Goal: Communication & Community: Share content

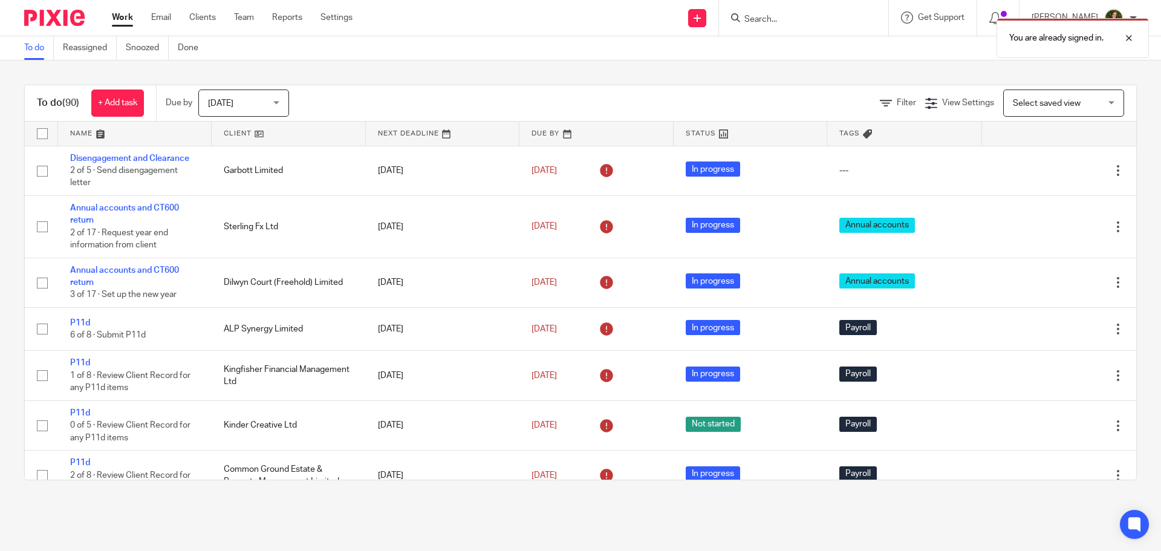
drag, startPoint x: 0, startPoint y: 0, endPoint x: 771, endPoint y: 17, distance: 771.1
click at [771, 17] on div "You are already signed in." at bounding box center [864, 35] width 568 height 46
click at [771, 19] on div "You are already signed in." at bounding box center [864, 35] width 568 height 46
click at [1133, 36] on div at bounding box center [1119, 38] width 33 height 15
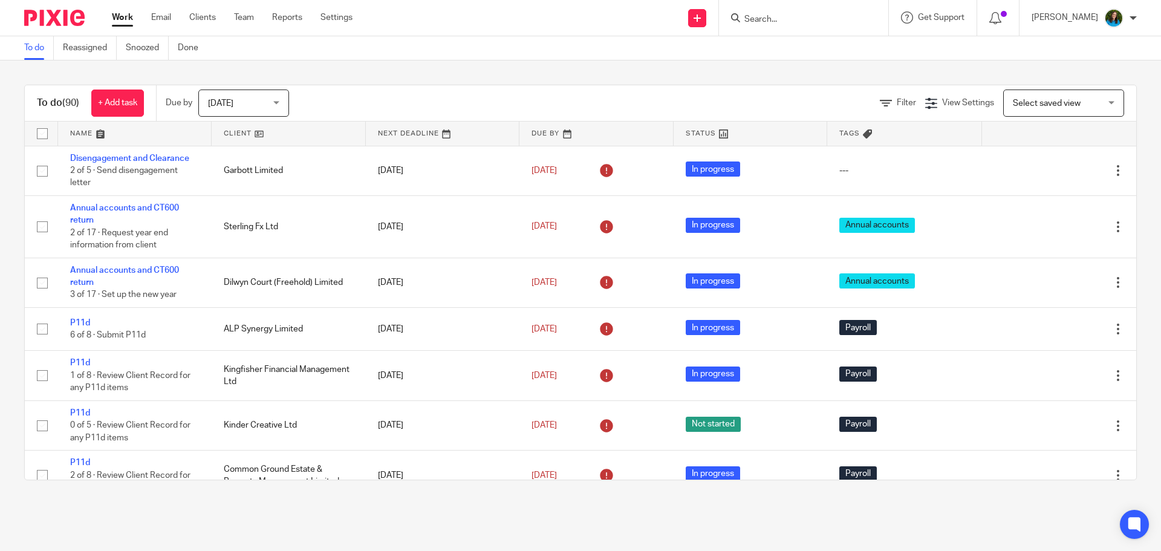
click at [779, 21] on input "Search" at bounding box center [797, 20] width 109 height 11
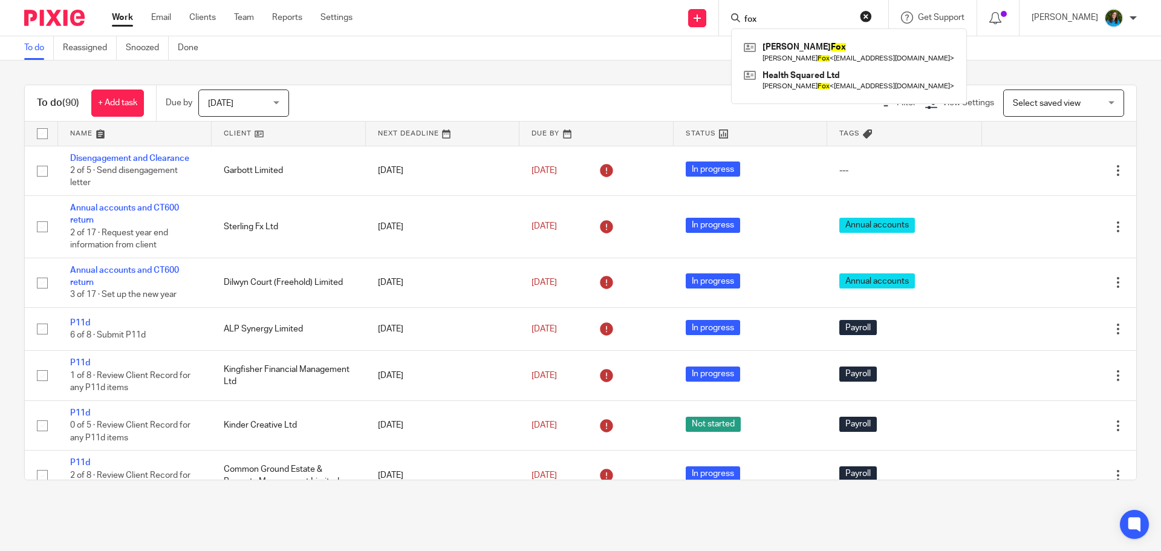
click at [750, 21] on input "fox" at bounding box center [797, 20] width 109 height 11
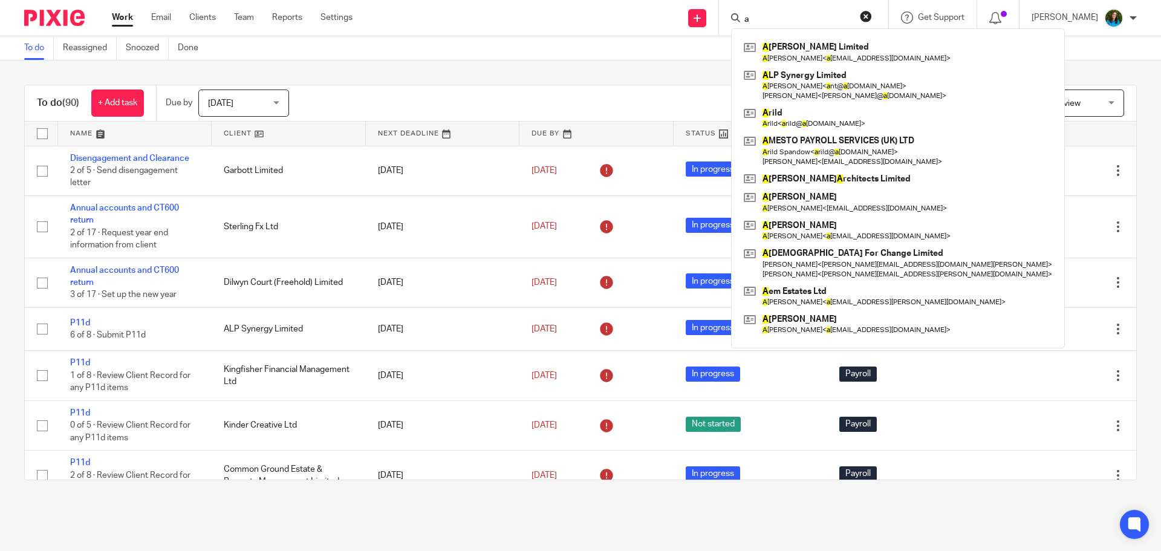
type input "a"
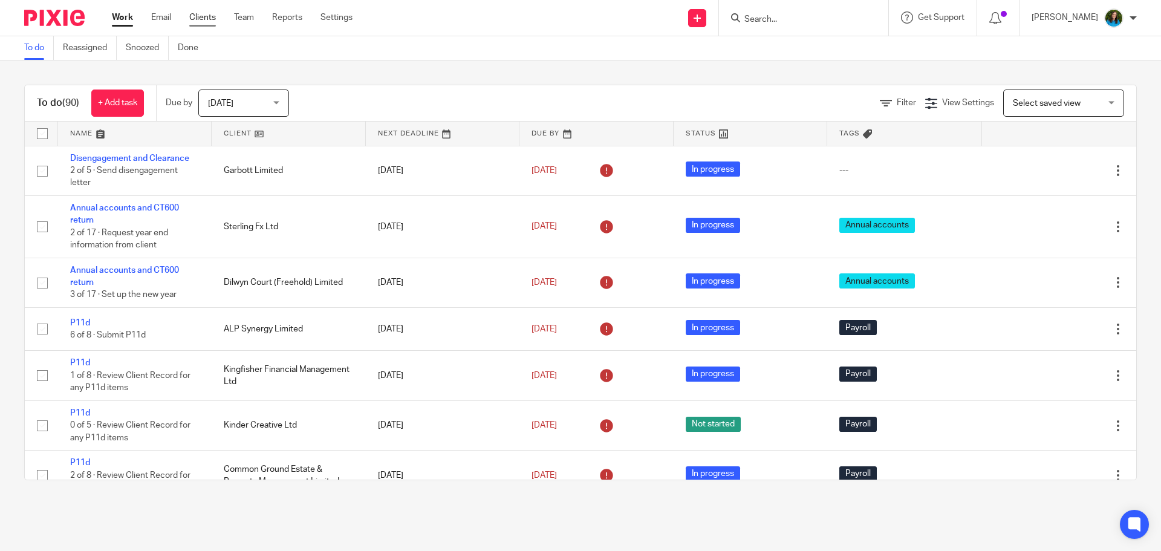
click at [199, 19] on link "Clients" at bounding box center [202, 17] width 27 height 12
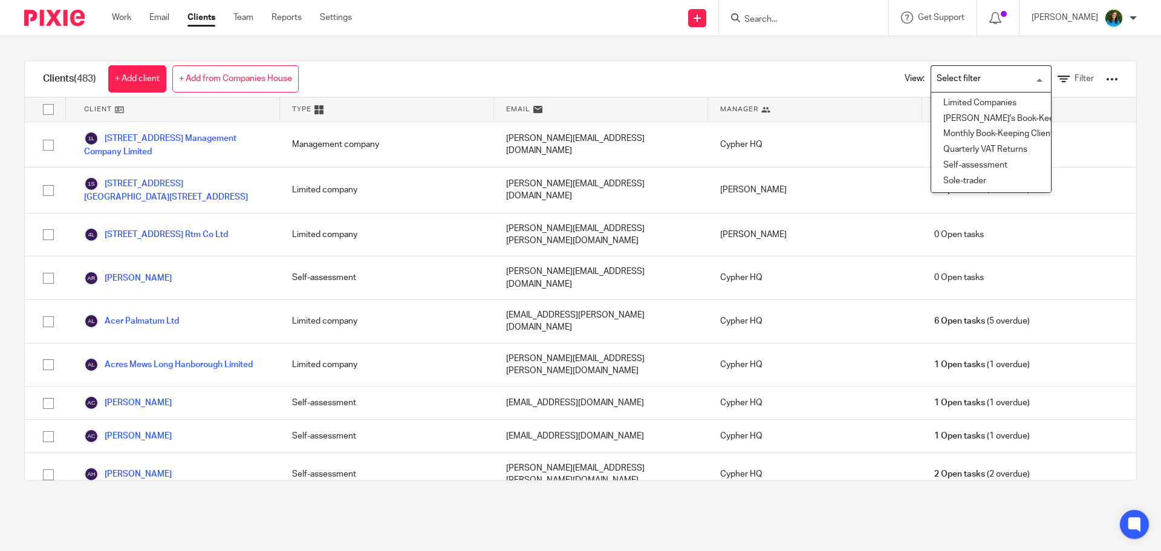
click at [976, 79] on input "Search for option" at bounding box center [988, 78] width 112 height 21
click at [1106, 83] on div at bounding box center [1112, 79] width 12 height 12
click at [279, 18] on link "Reports" at bounding box center [286, 17] width 30 height 12
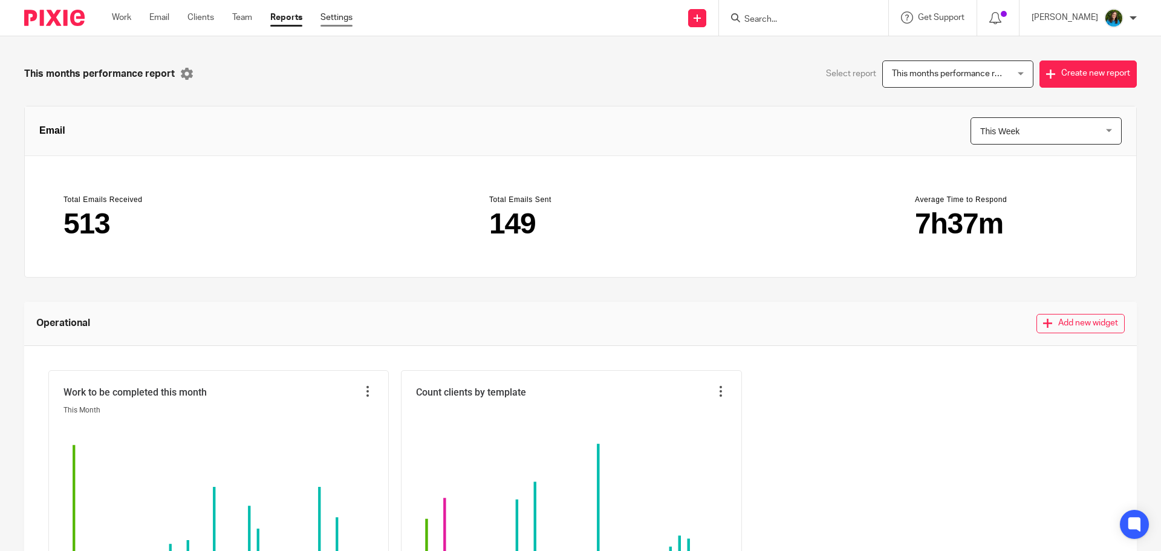
click at [344, 19] on link "Settings" at bounding box center [336, 17] width 32 height 12
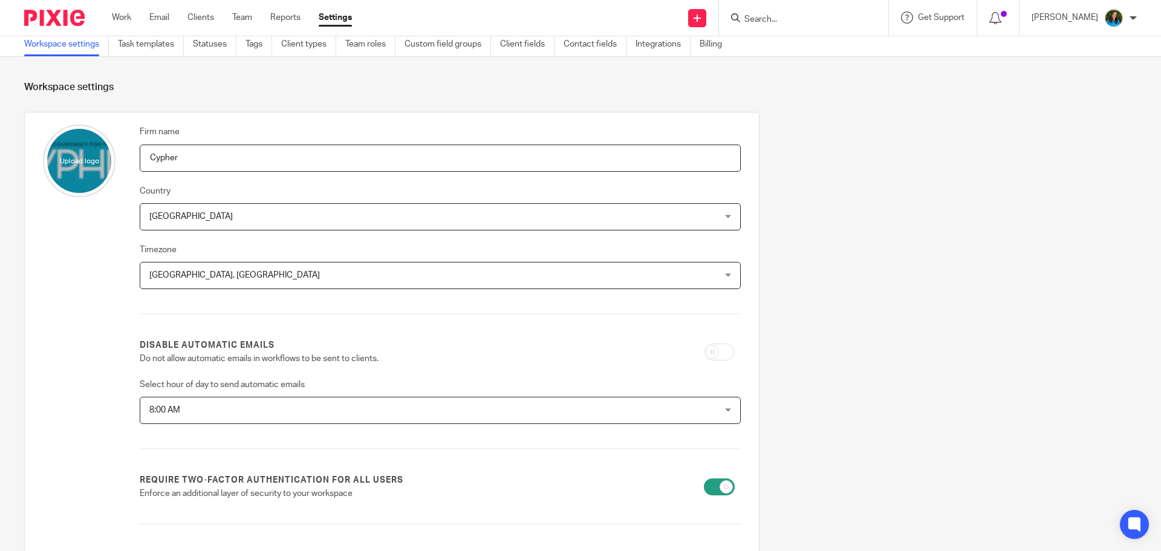
scroll to position [4, 0]
click at [192, 16] on link "Clients" at bounding box center [200, 17] width 27 height 12
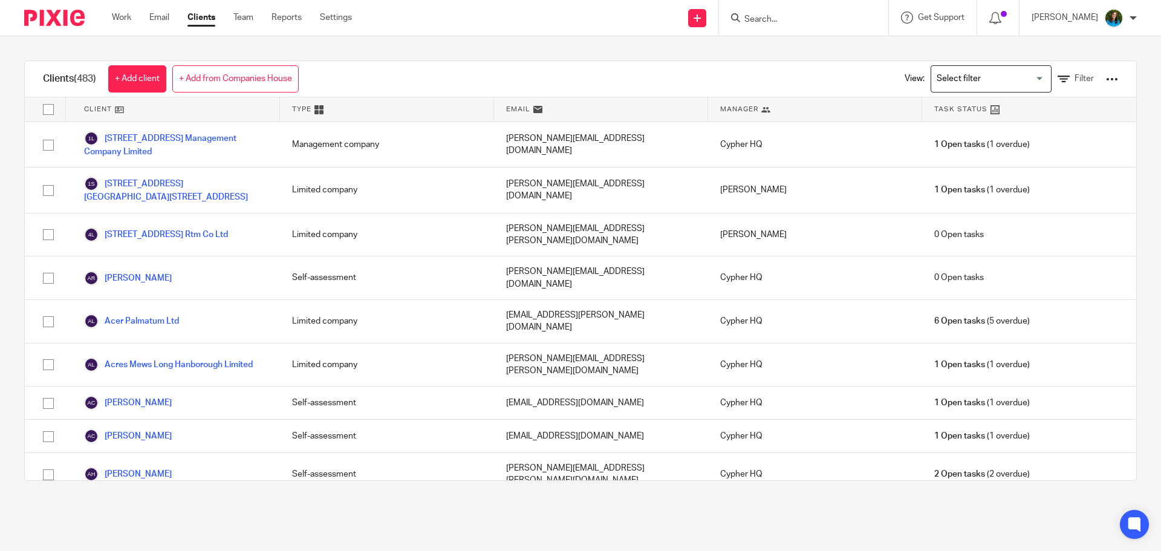
click at [949, 82] on input "Search for option" at bounding box center [988, 78] width 112 height 21
click at [1074, 79] on span "Filter" at bounding box center [1083, 78] width 19 height 8
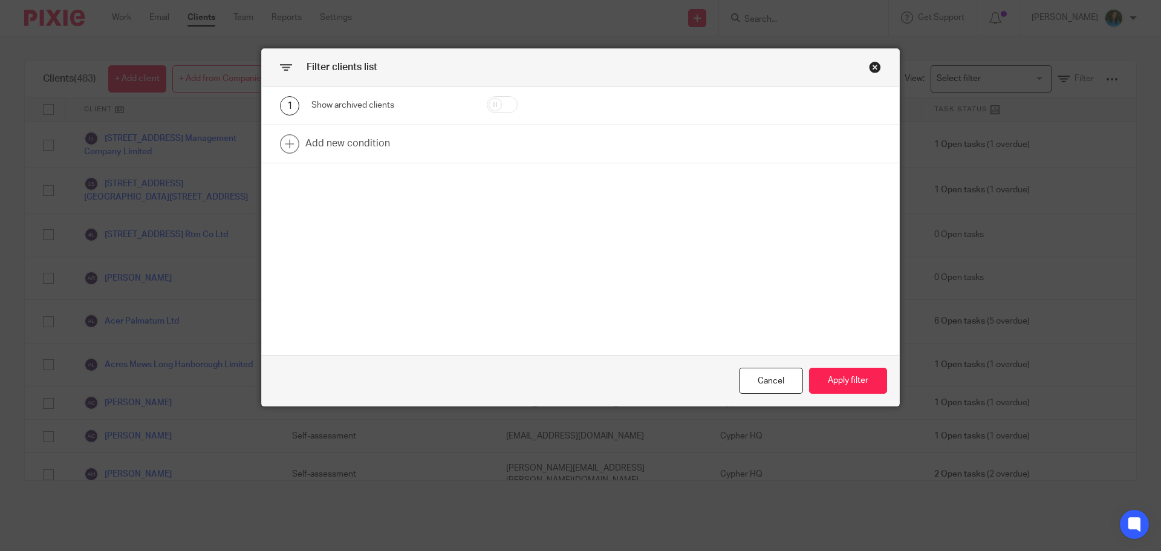
click at [497, 111] on input "checkbox" at bounding box center [502, 104] width 31 height 17
checkbox input "true"
click at [829, 390] on button "Apply filter" at bounding box center [848, 381] width 78 height 26
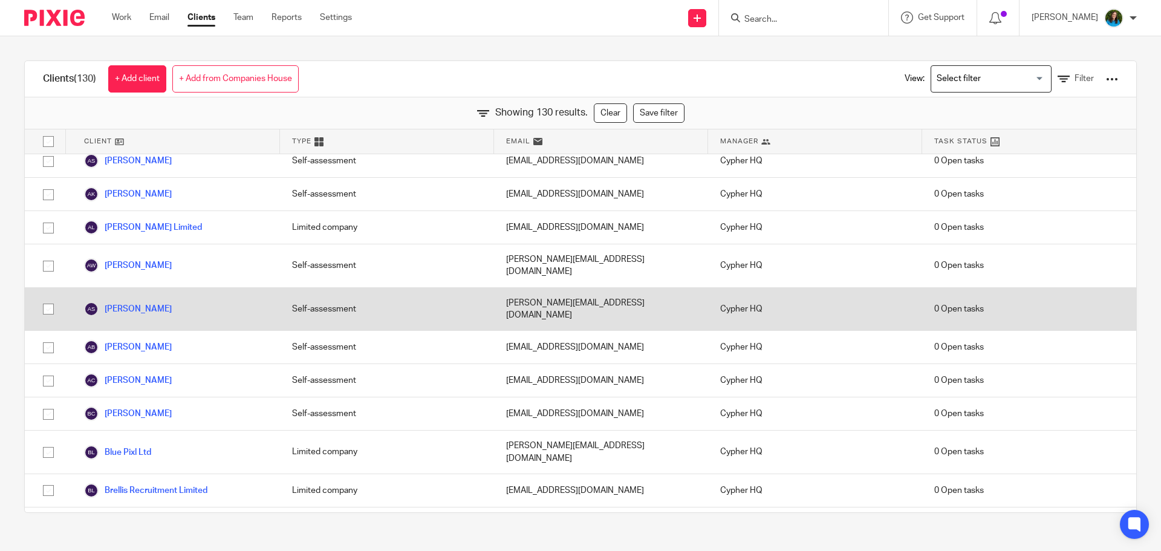
scroll to position [10, 0]
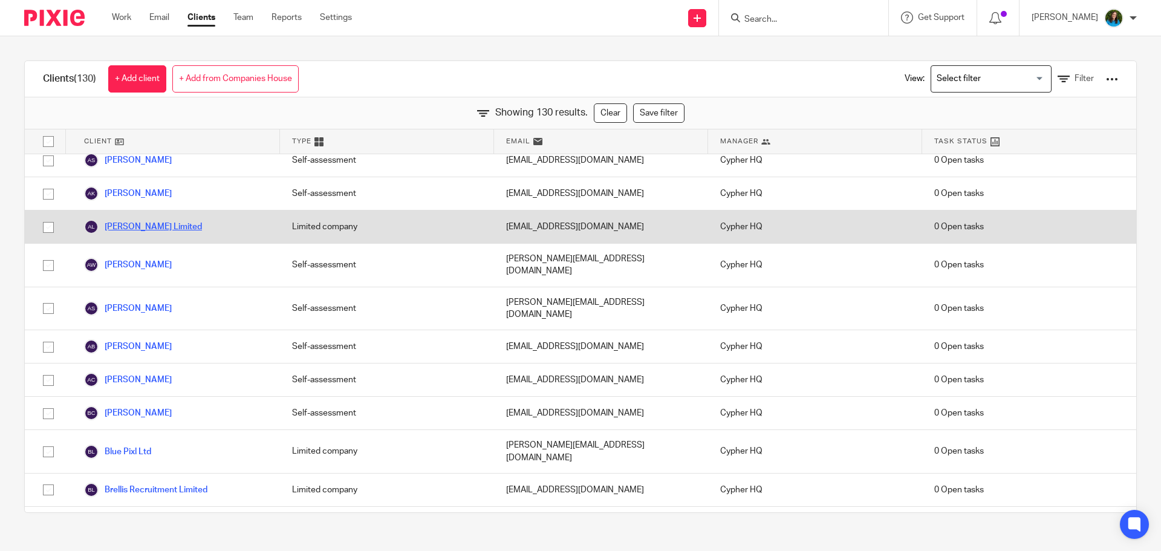
click at [149, 225] on link "[PERSON_NAME] Limited" at bounding box center [143, 226] width 118 height 15
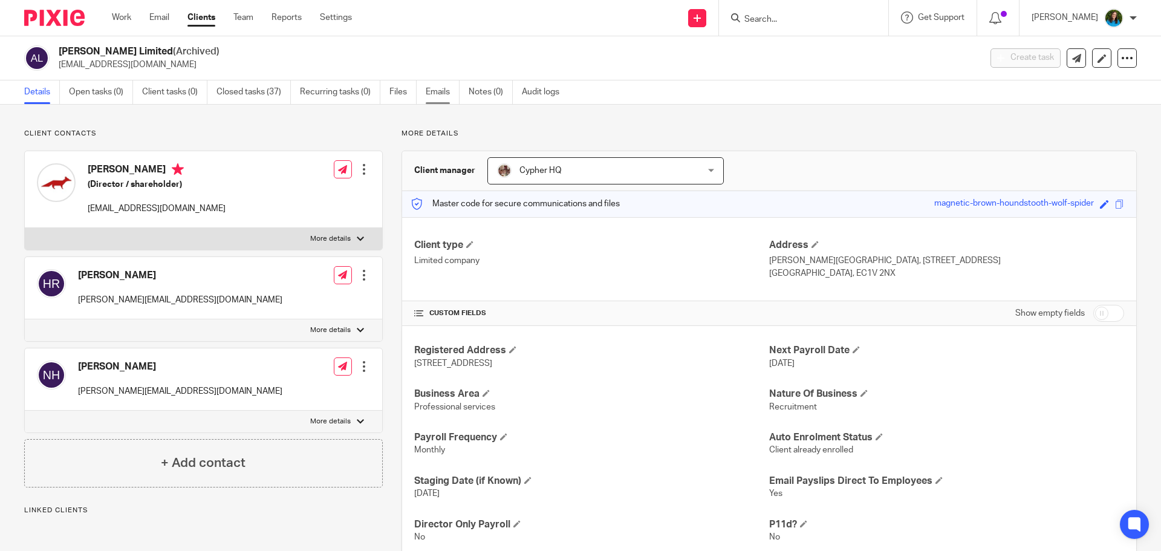
click at [441, 91] on link "Emails" at bounding box center [443, 92] width 34 height 24
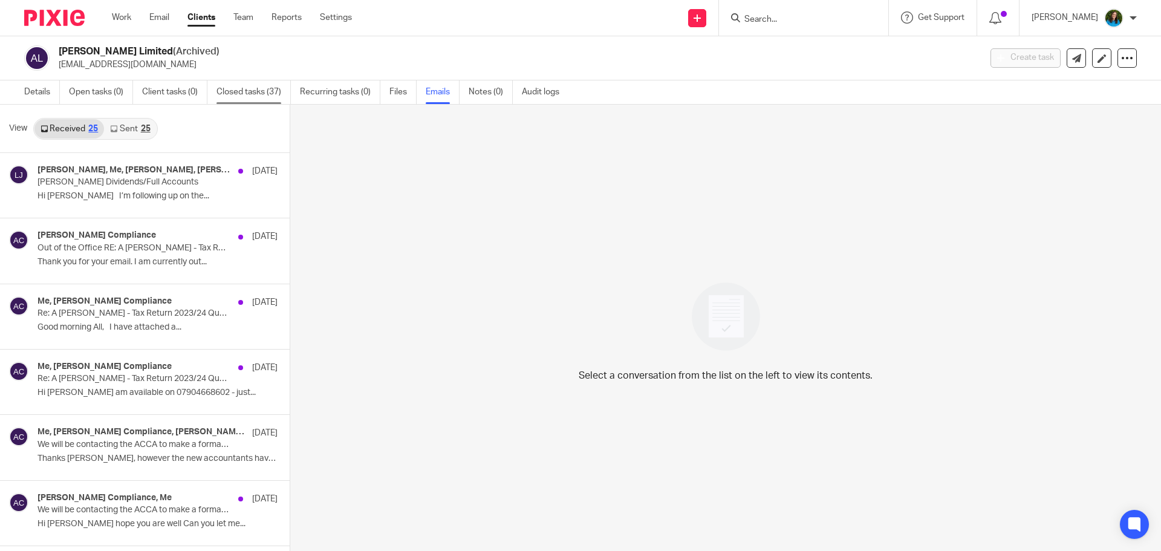
click at [223, 88] on link "Closed tasks (37)" at bounding box center [253, 92] width 74 height 24
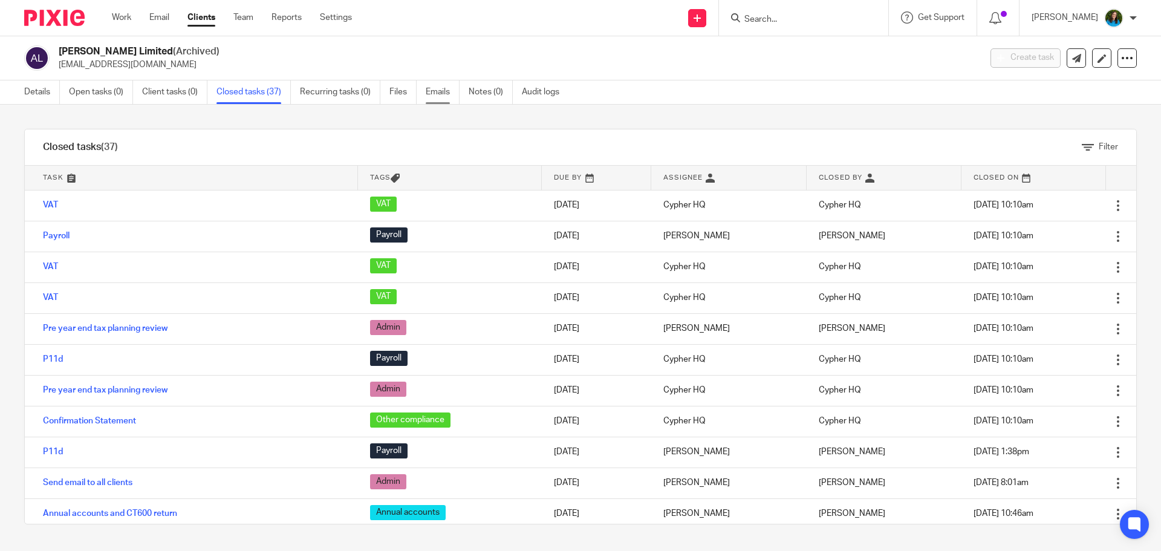
click at [435, 81] on link "Emails" at bounding box center [443, 92] width 34 height 24
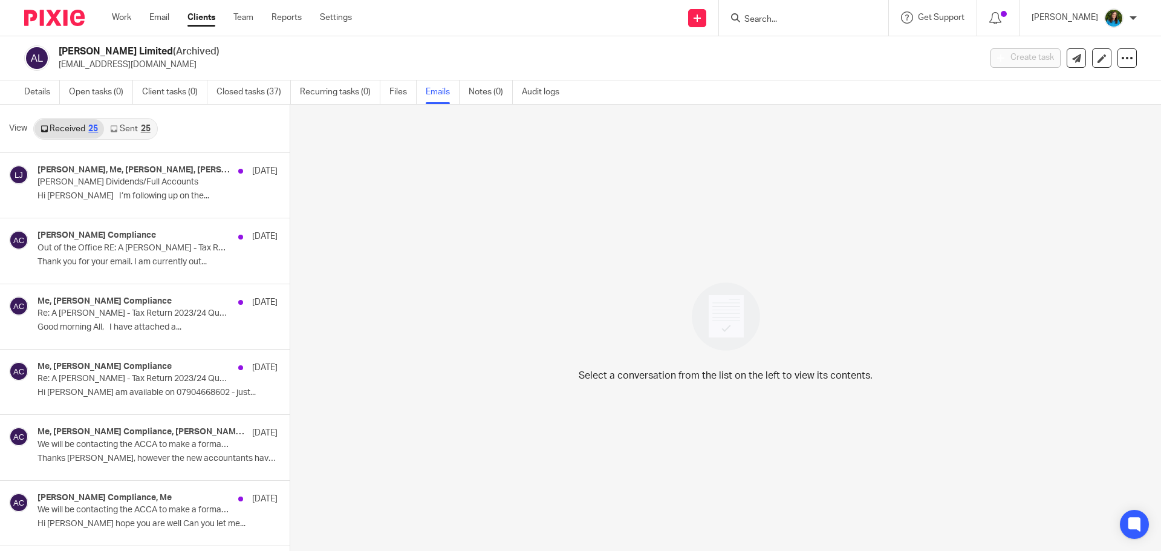
click at [125, 122] on link "Sent 25" at bounding box center [130, 128] width 52 height 19
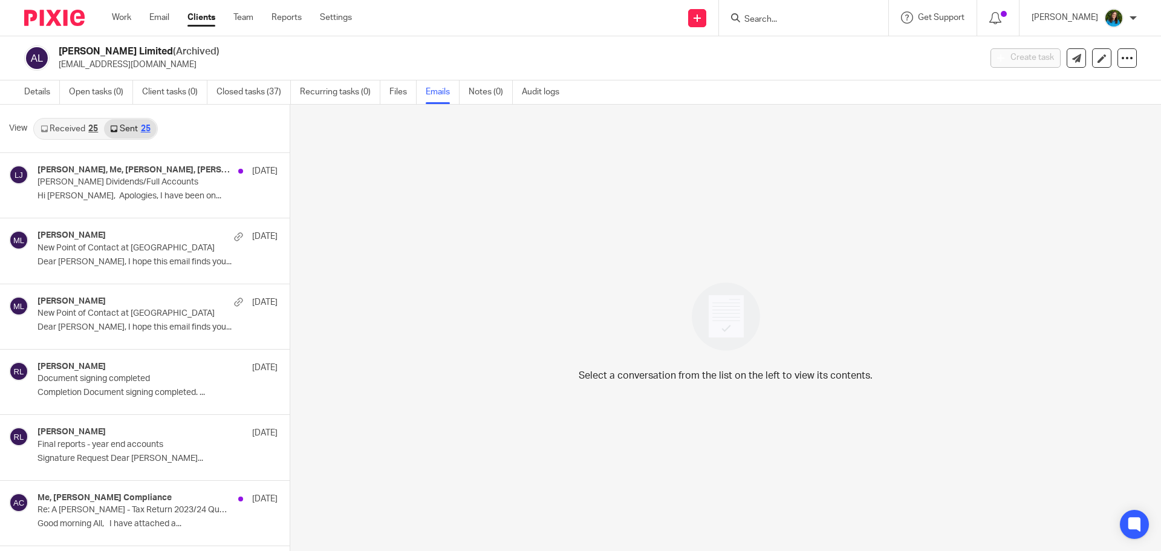
scroll to position [2, 0]
click at [80, 210] on div "Lee Chan, Me, Sian Toumazou, Nick Harrison 8 Oct AJ Fox Dividends/Full Accounts…" at bounding box center [126, 183] width 253 height 65
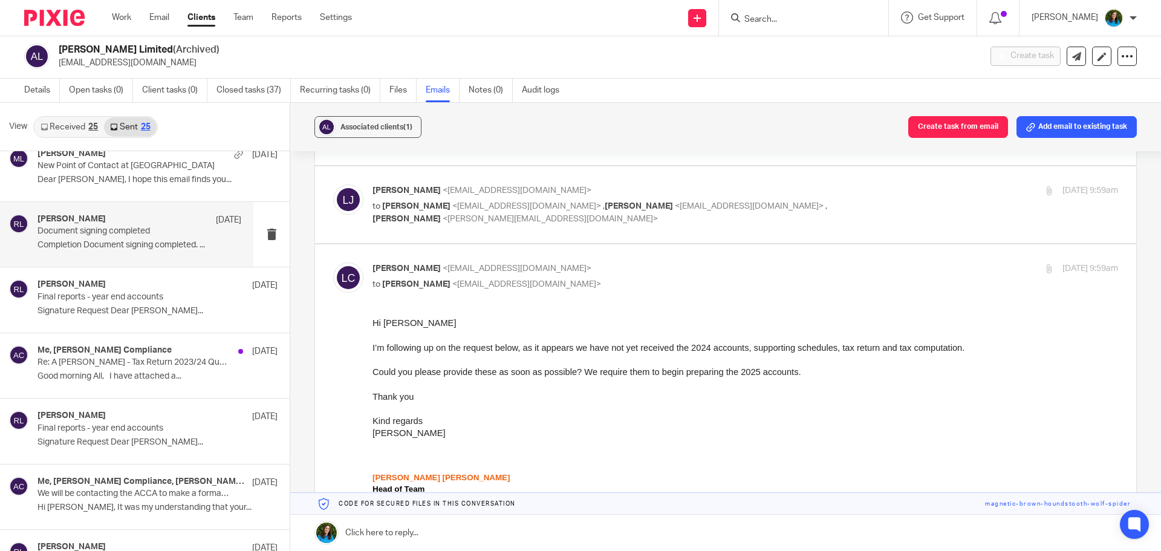
scroll to position [148, 0]
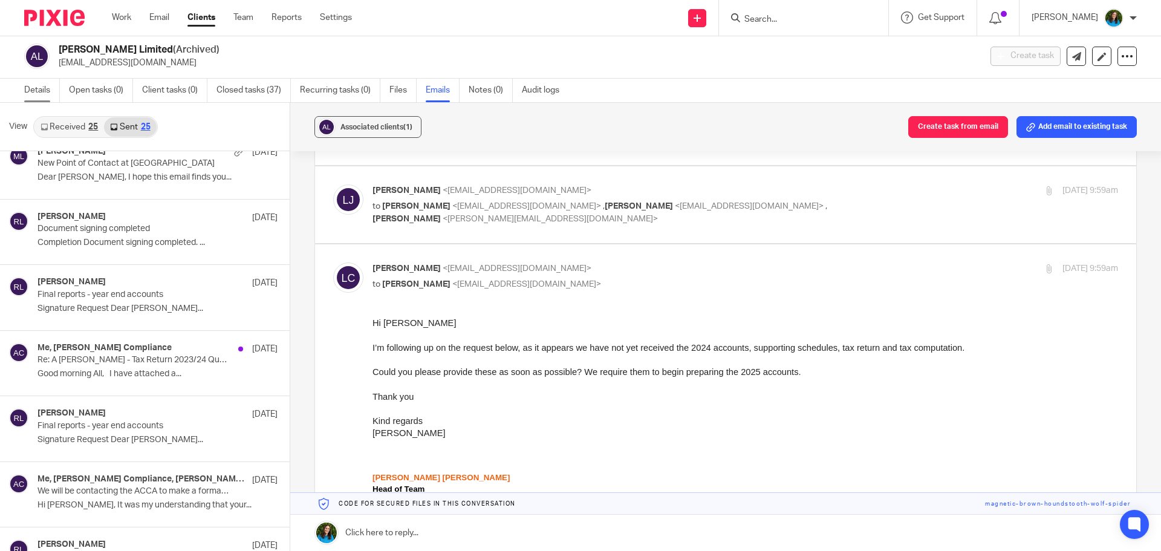
click at [37, 85] on link "Details" at bounding box center [42, 91] width 36 height 24
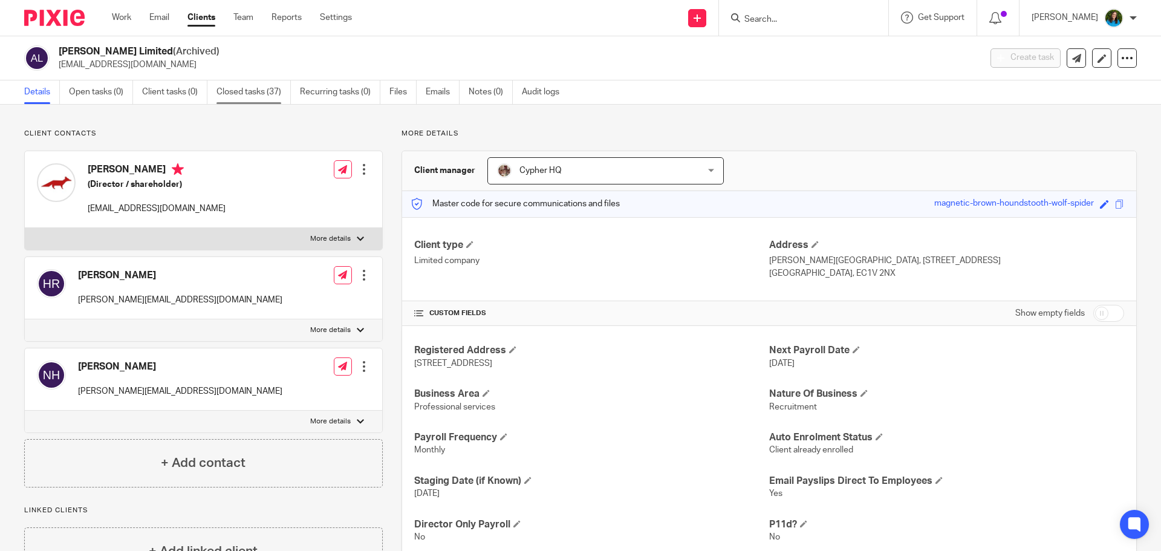
click at [227, 86] on link "Closed tasks (37)" at bounding box center [253, 92] width 74 height 24
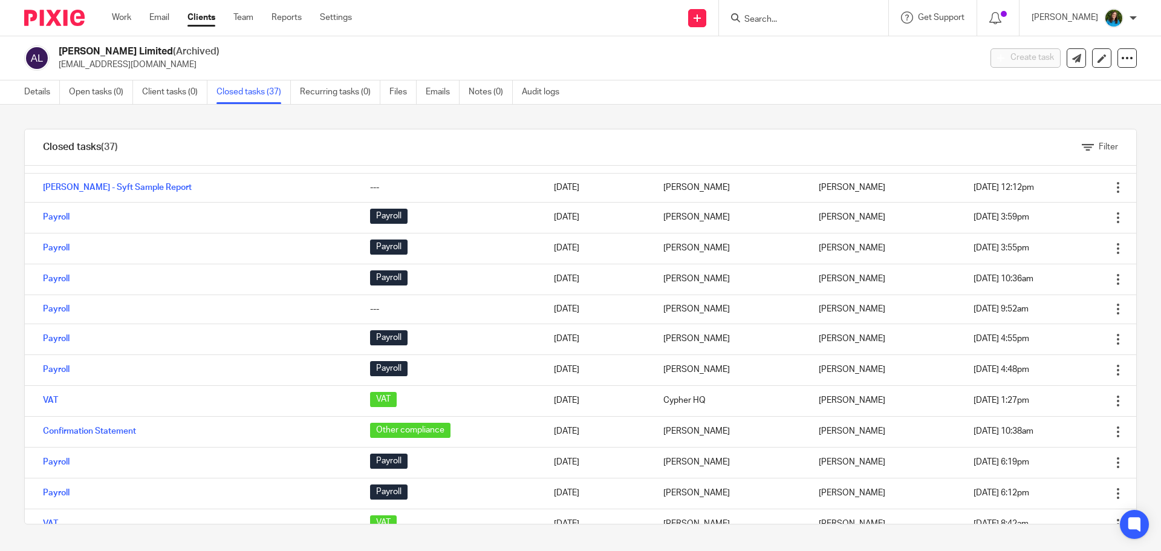
scroll to position [804, 0]
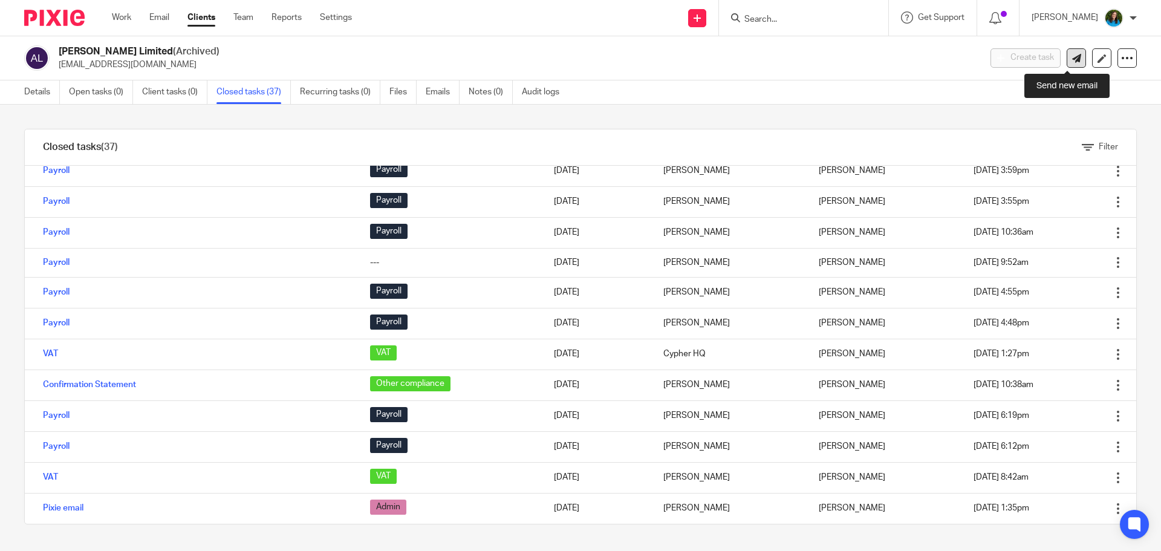
click at [1072, 61] on icon at bounding box center [1076, 58] width 9 height 9
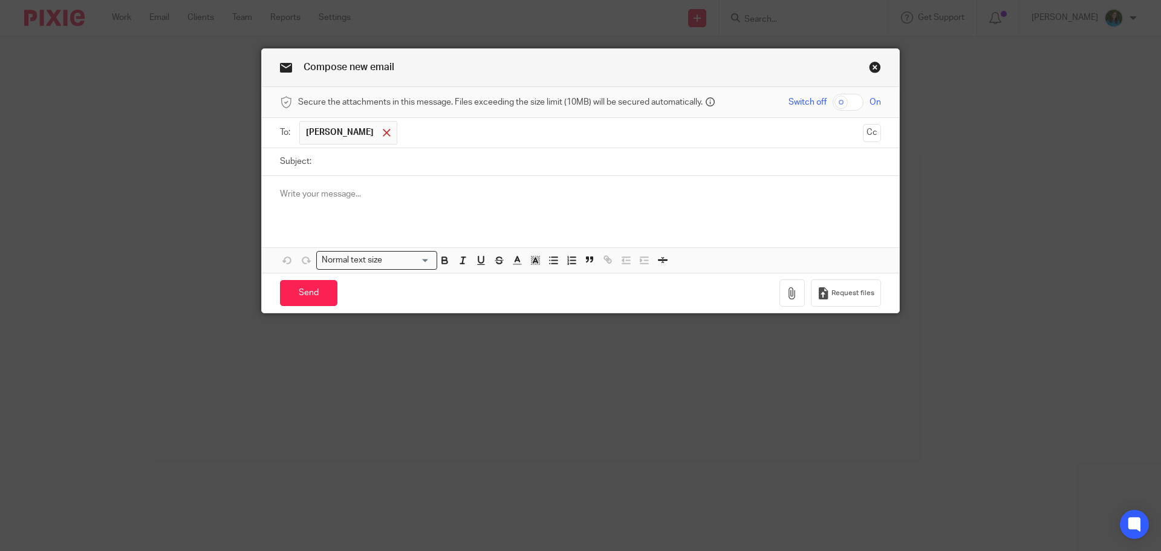
click at [383, 135] on span at bounding box center [387, 133] width 8 height 8
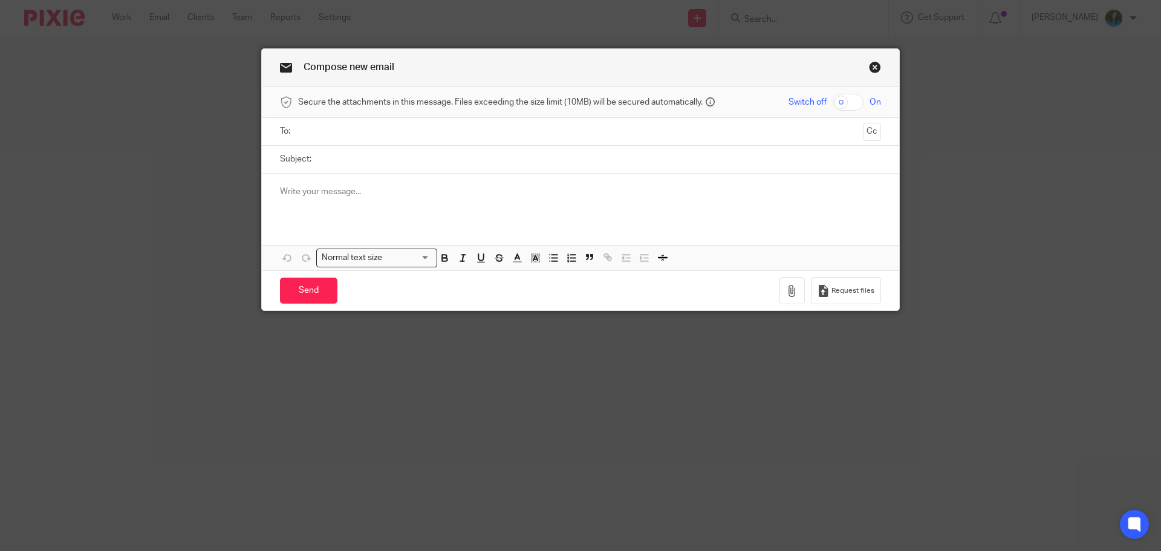
click at [380, 131] on input "text" at bounding box center [580, 132] width 556 height 14
type input "k"
type input "l"
click at [339, 159] on input "Subject:" at bounding box center [599, 159] width 564 height 27
click at [869, 65] on link "Close this dialog window" at bounding box center [875, 69] width 12 height 16
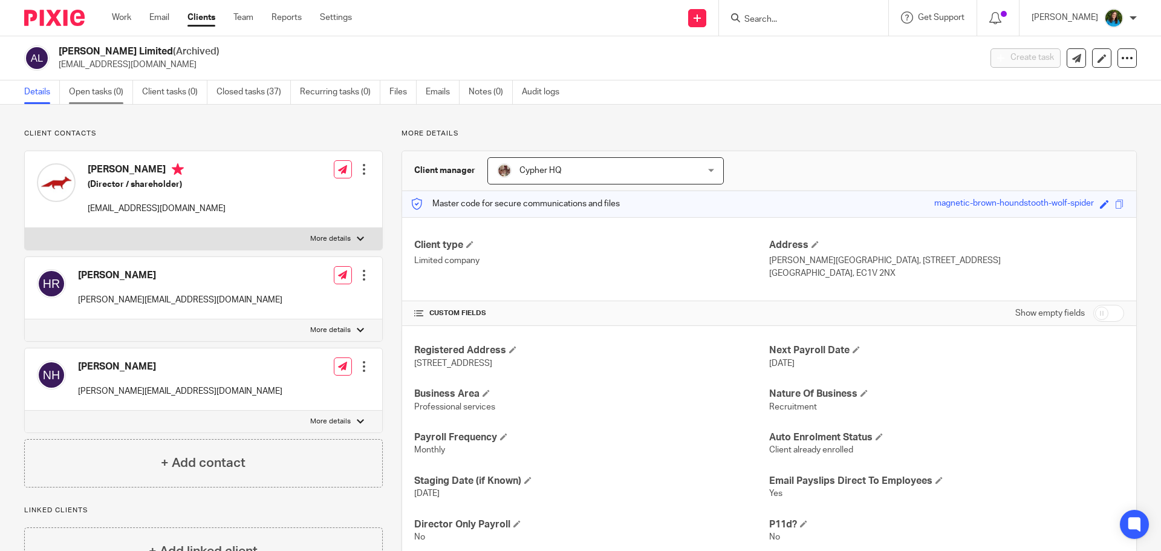
click at [105, 95] on link "Open tasks (0)" at bounding box center [101, 92] width 64 height 24
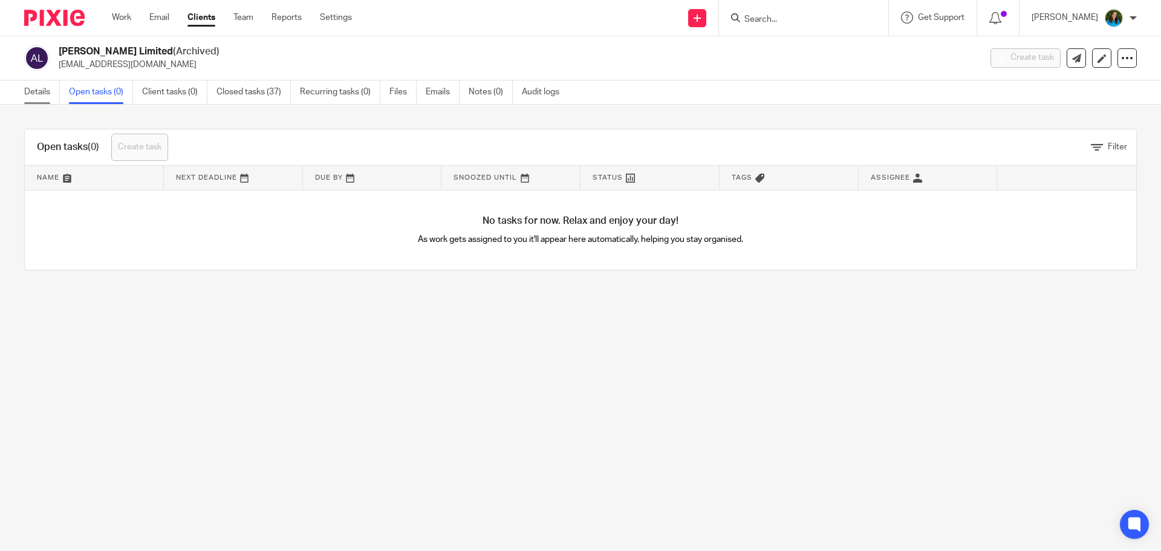
click at [43, 96] on link "Details" at bounding box center [42, 92] width 36 height 24
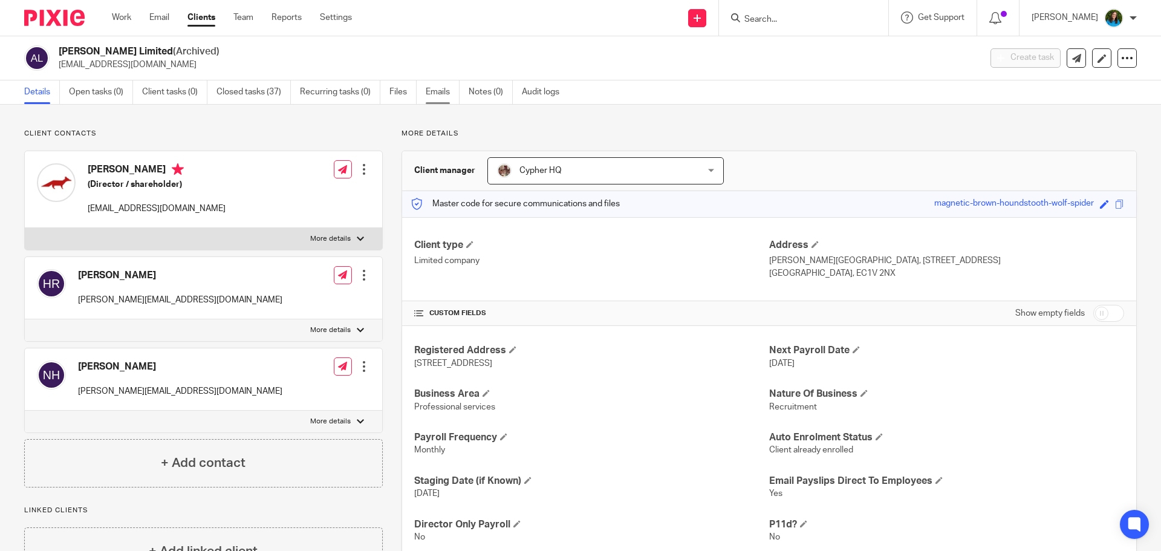
click at [437, 81] on link "Emails" at bounding box center [443, 92] width 34 height 24
click at [435, 93] on link "Emails" at bounding box center [443, 92] width 34 height 24
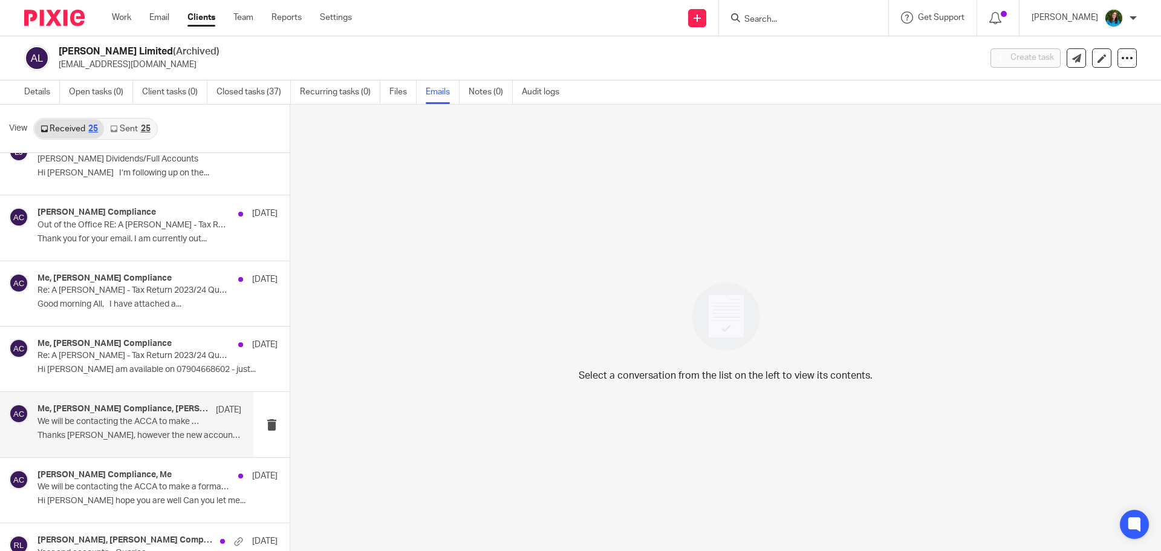
scroll to position [45, 0]
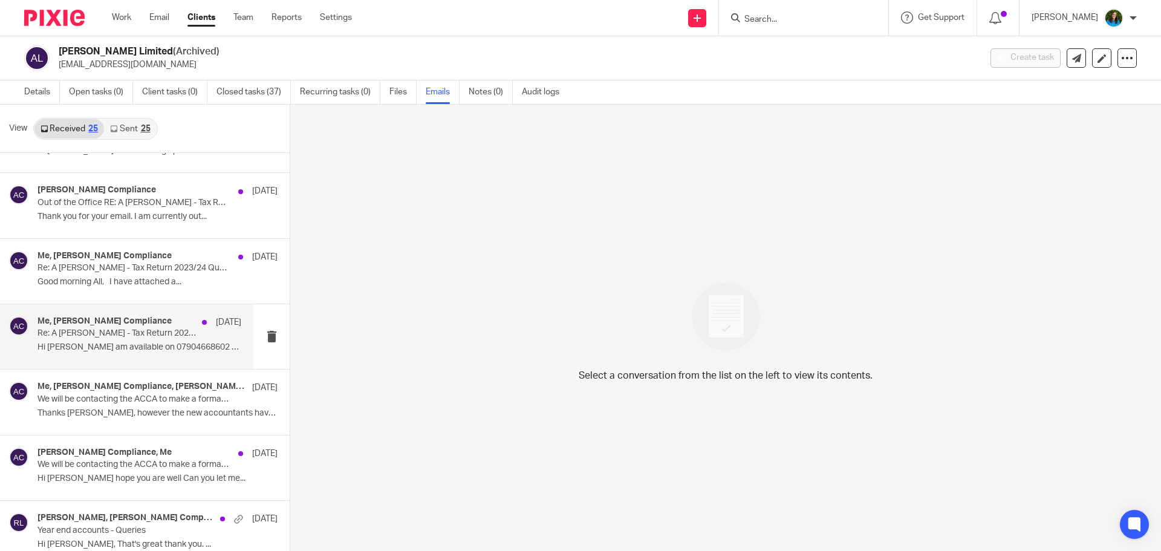
click at [91, 353] on p "Hi Lee I am available on 07904668602 - just..." at bounding box center [139, 347] width 204 height 10
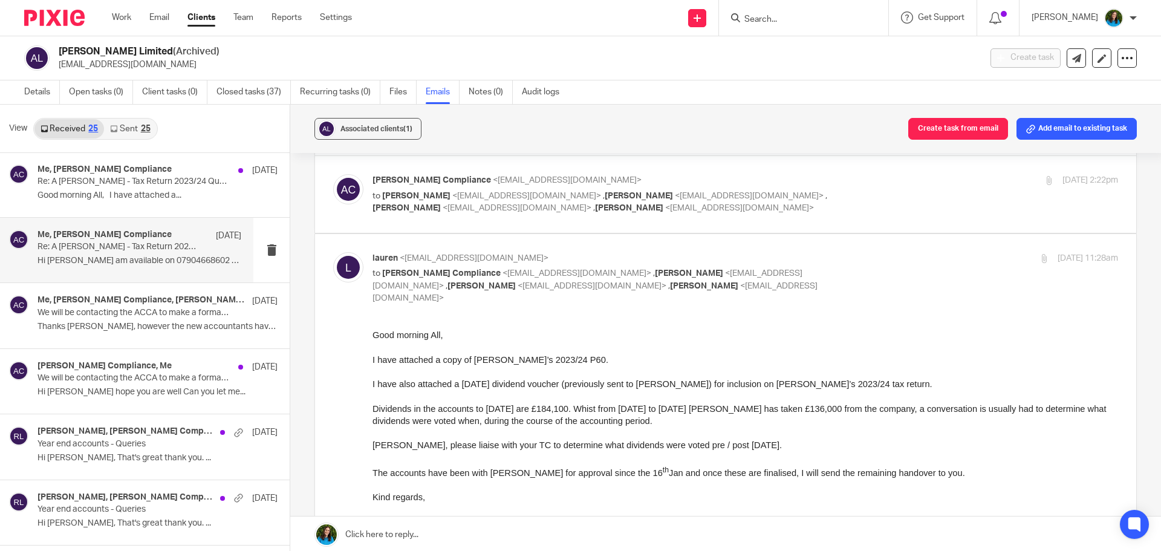
scroll to position [0, 0]
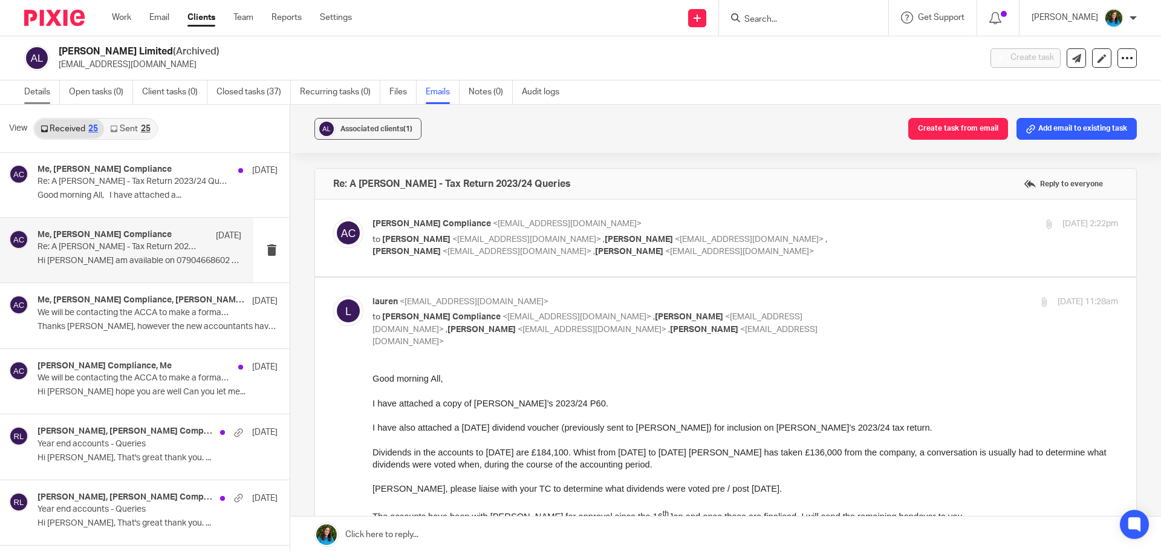
click at [31, 94] on link "Details" at bounding box center [42, 92] width 36 height 24
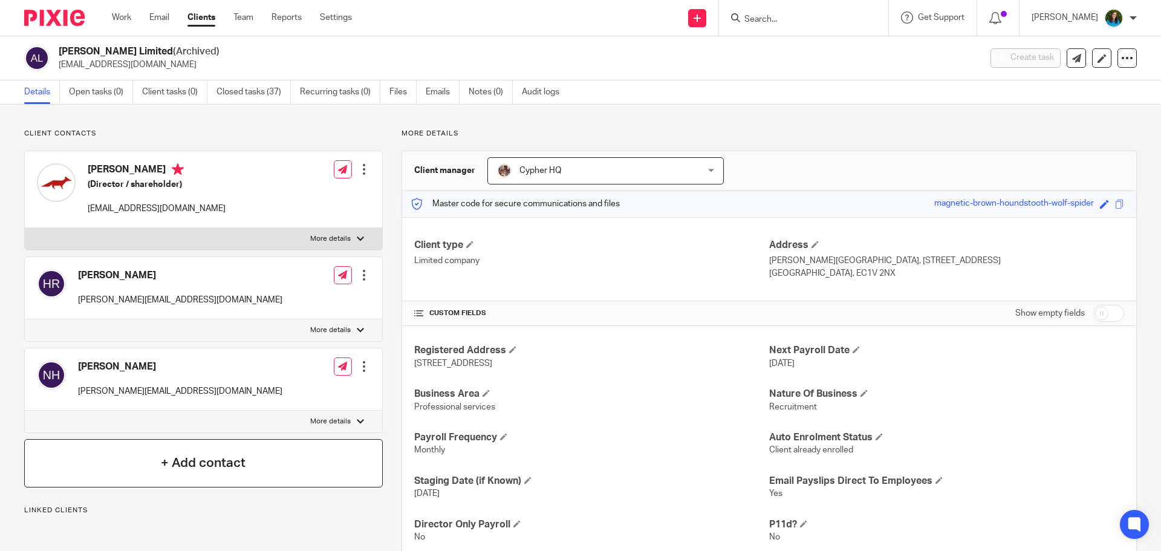
click at [178, 476] on div "+ Add contact" at bounding box center [203, 463] width 359 height 48
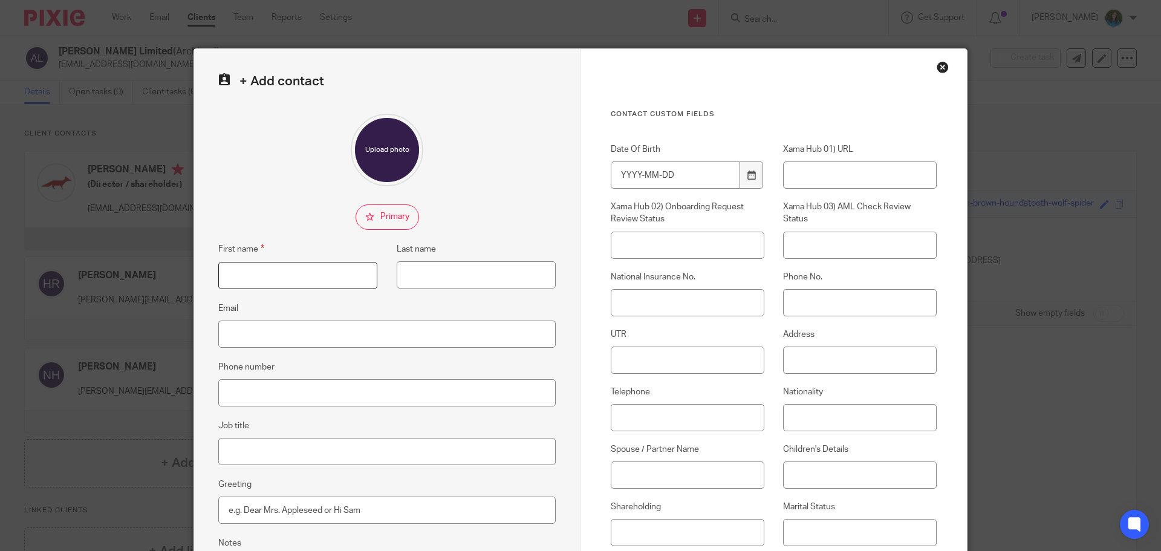
click at [273, 264] on input "First name" at bounding box center [297, 275] width 159 height 27
type input "Lee"
type input "Chan"
type input "l"
paste input "Username: 00045464000Password: KMAAYYANUH9"
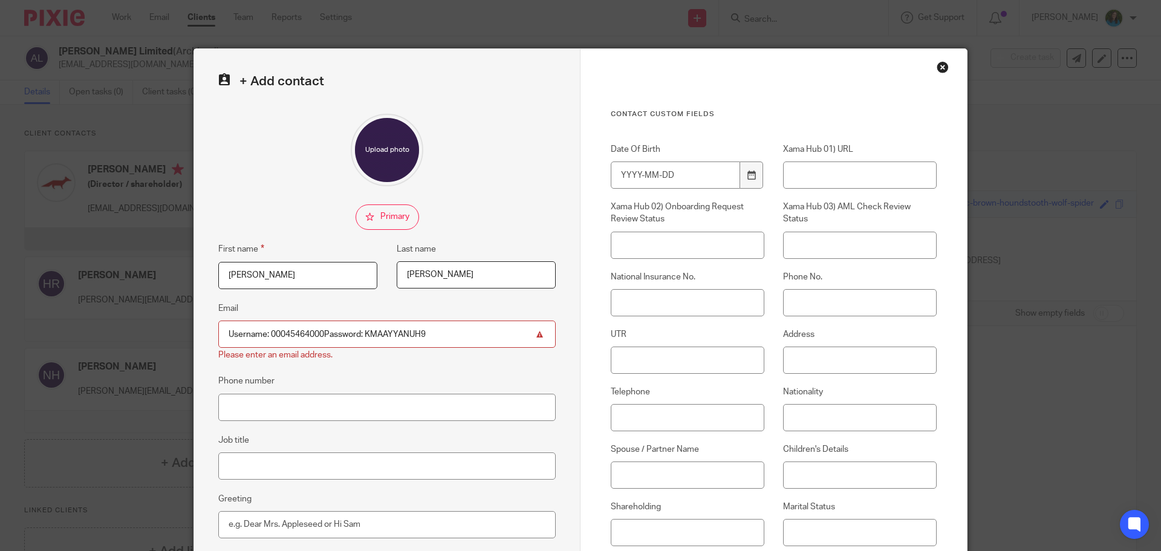
drag, startPoint x: 436, startPoint y: 333, endPoint x: 125, endPoint y: 319, distance: 311.7
click at [125, 319] on div "+ Add contact First name Lee Last name Chan Email Username: 00045464000Password…" at bounding box center [580, 275] width 1161 height 551
paste input "LeeChan@tc-group.com"
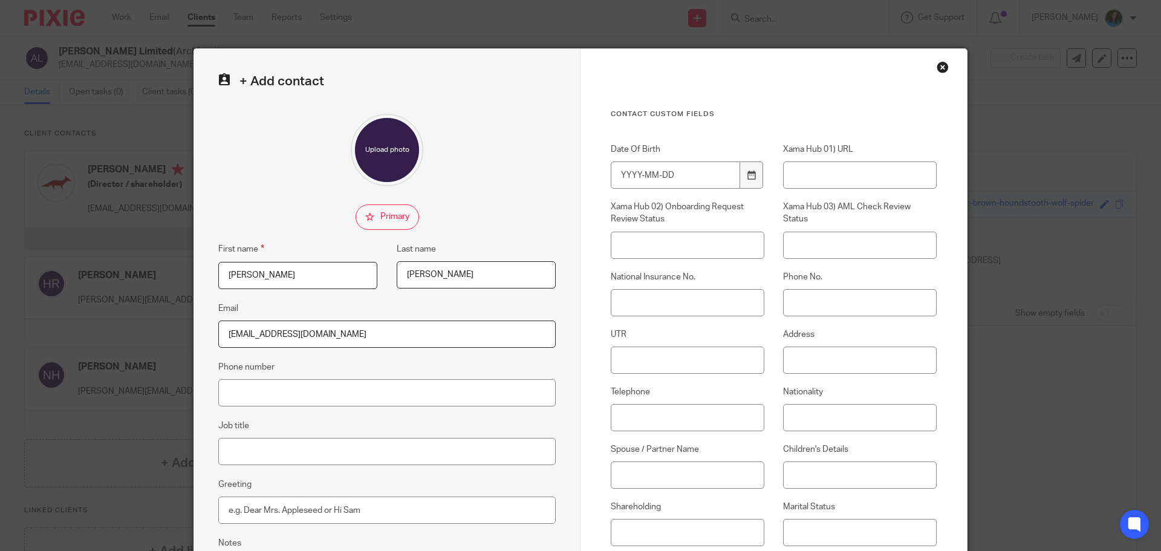
scroll to position [134, 0]
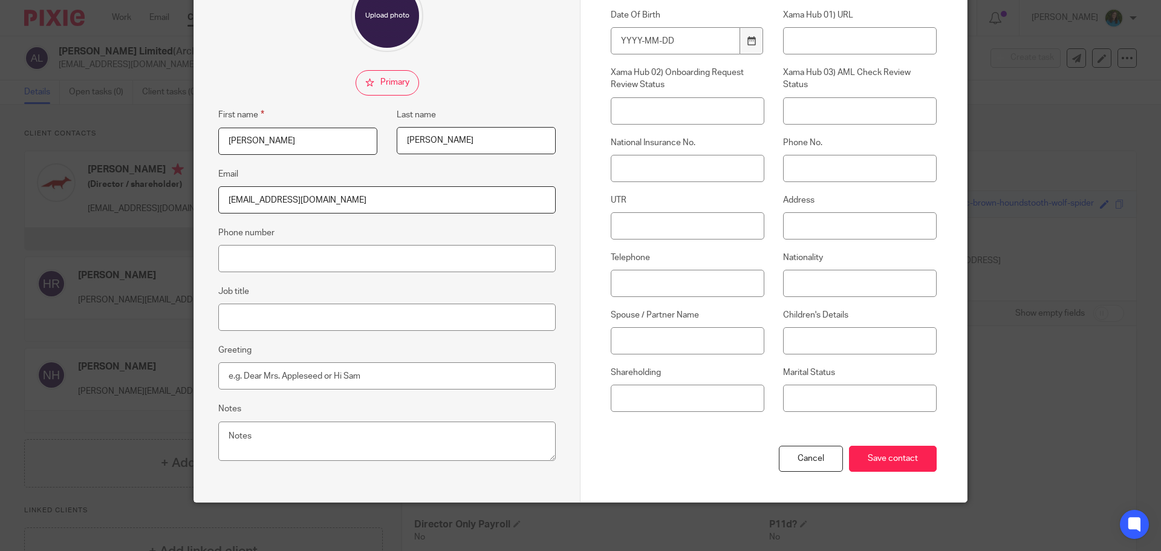
type input "LeeChan@tc-group.com"
click at [255, 320] on input "Job title" at bounding box center [386, 317] width 337 height 27
type input "Outbound Accountant"
click at [898, 456] on input "Save contact" at bounding box center [893, 459] width 88 height 26
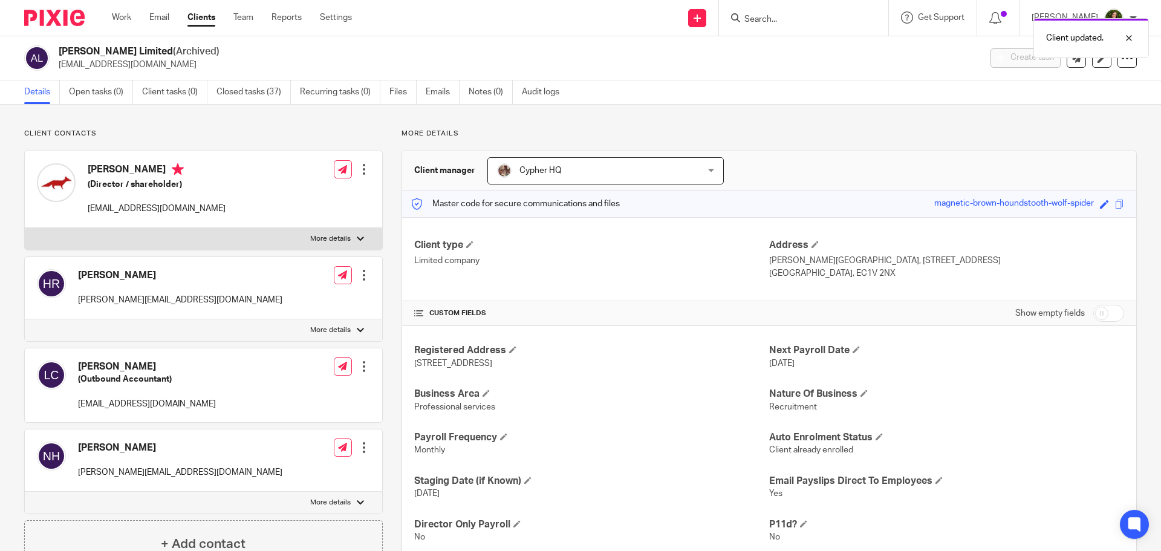
click at [1073, 76] on div "AJ Fox Limited (Archived) adamspencer@ajfoxcompliance.com Create task Update fr…" at bounding box center [580, 58] width 1161 height 44
click at [1067, 65] on link at bounding box center [1076, 57] width 19 height 19
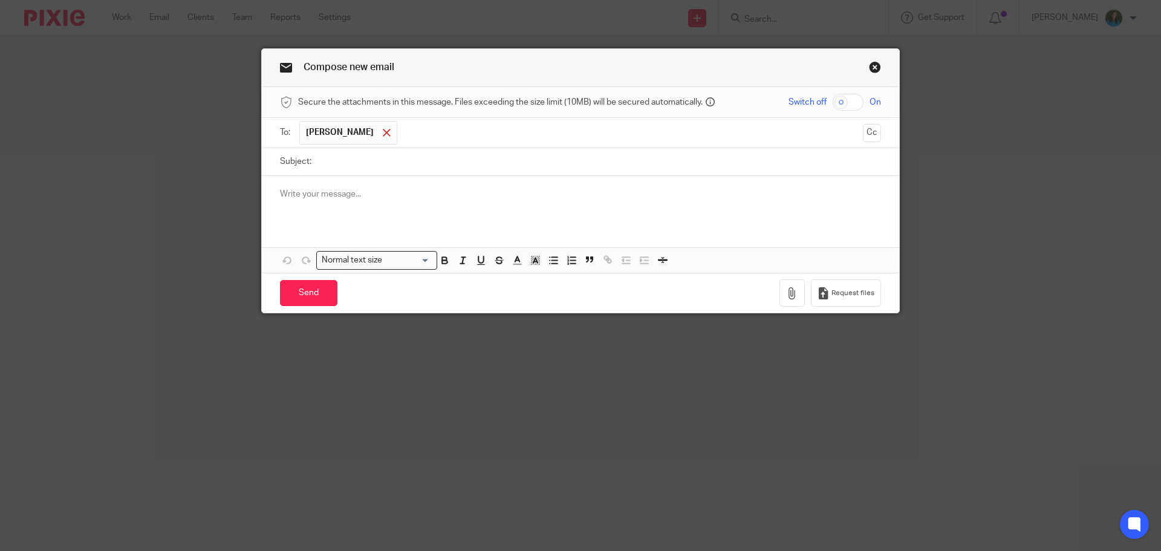
click at [383, 129] on span at bounding box center [387, 133] width 8 height 8
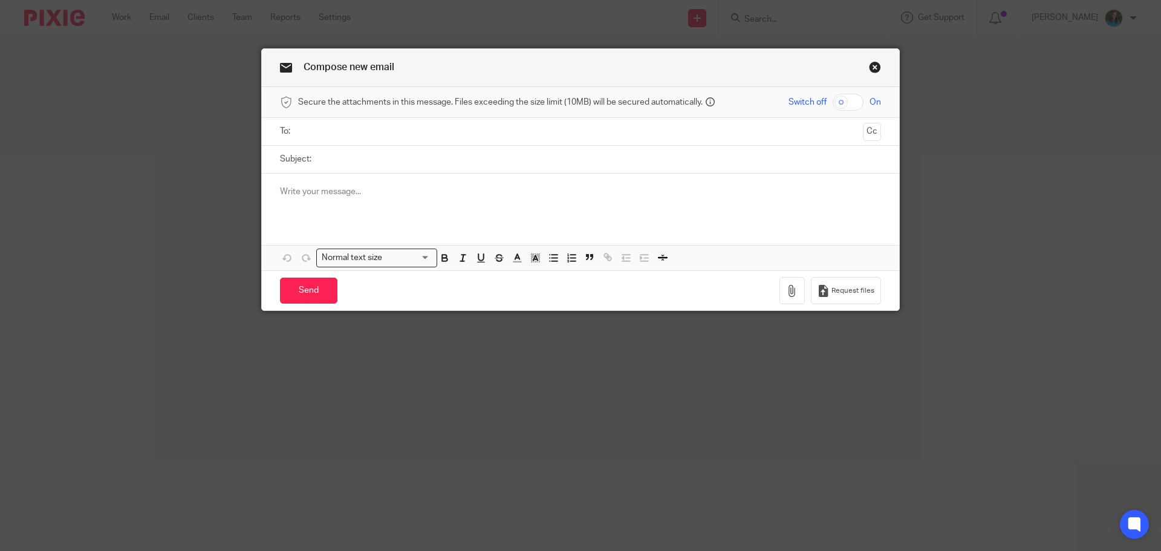
click at [368, 131] on input "text" at bounding box center [580, 132] width 556 height 14
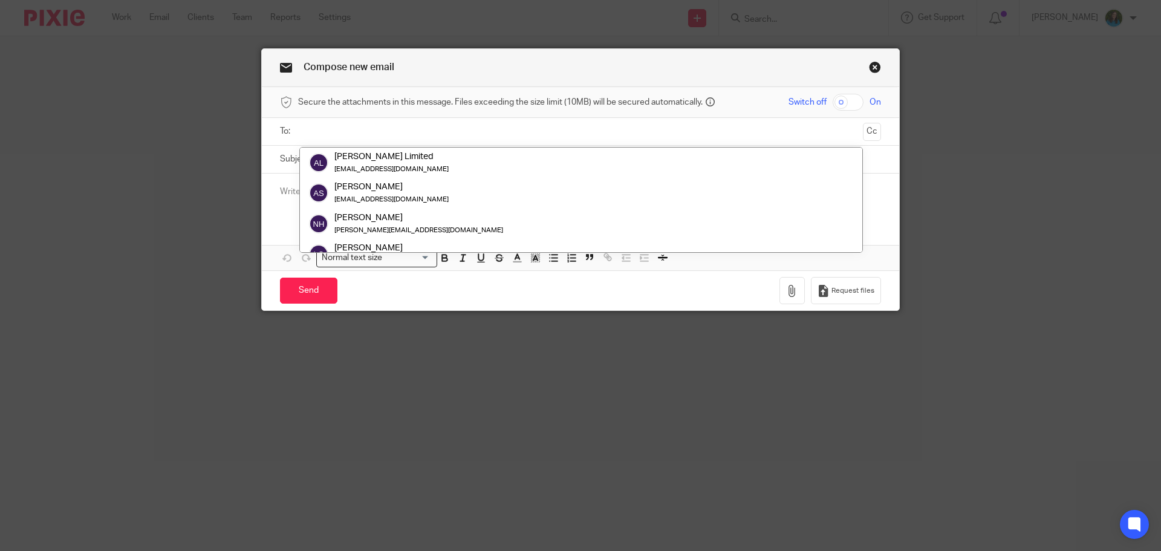
type input "k"
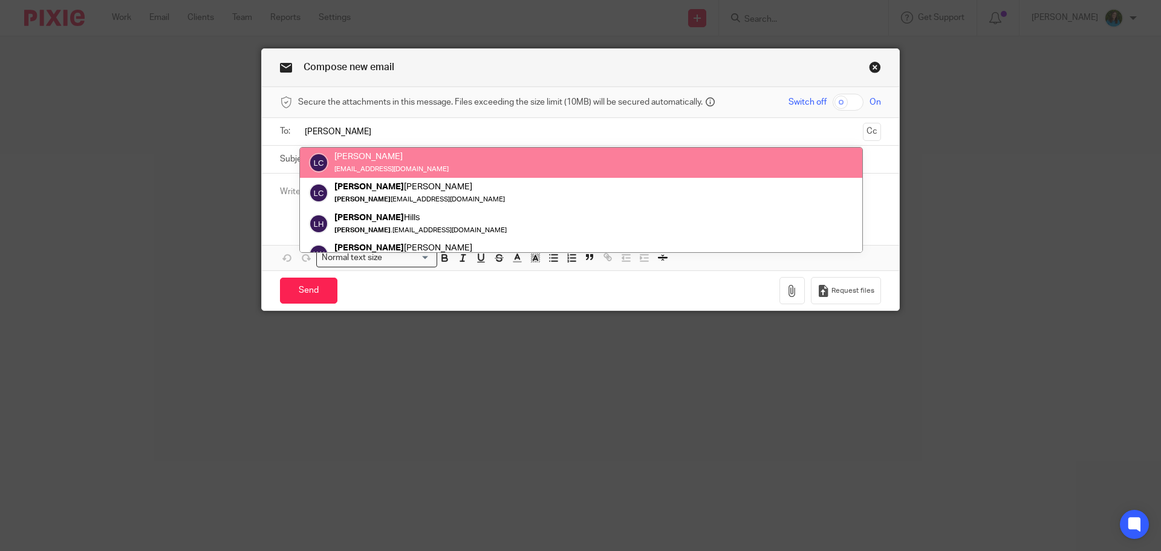
type input "[PERSON_NAME]"
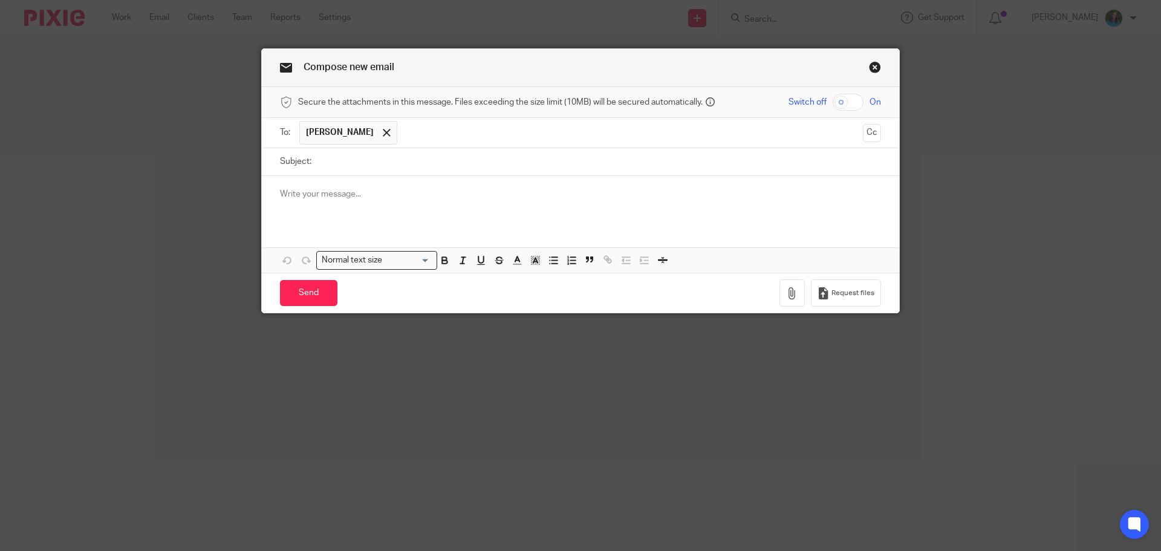
click at [836, 96] on input "checkbox" at bounding box center [848, 102] width 31 height 17
checkbox input "true"
click at [346, 188] on p at bounding box center [580, 194] width 601 height 12
click at [779, 293] on button "button" at bounding box center [791, 292] width 25 height 27
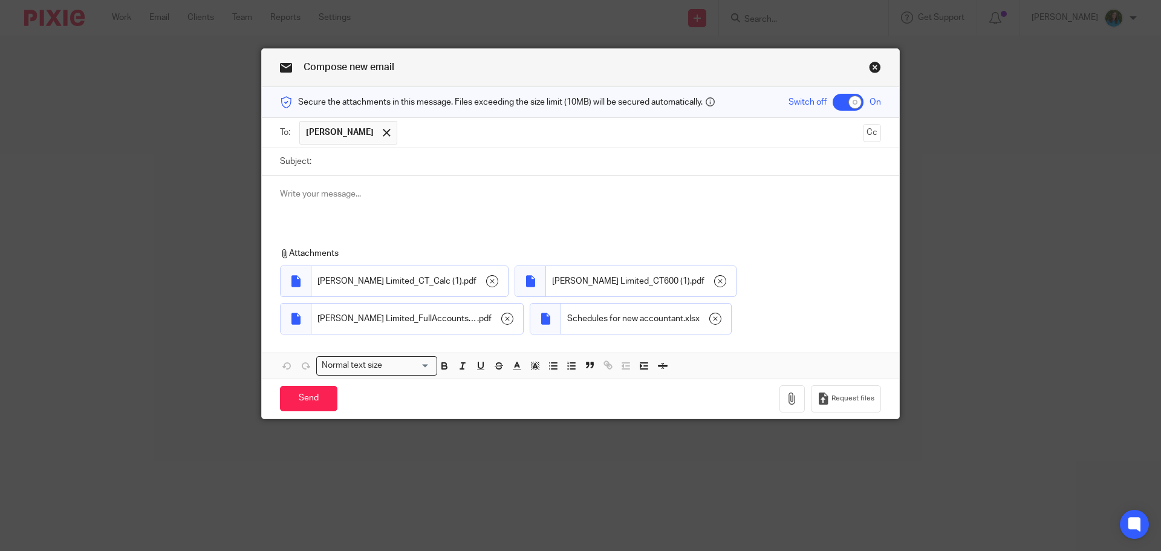
click at [369, 197] on p at bounding box center [580, 194] width 601 height 12
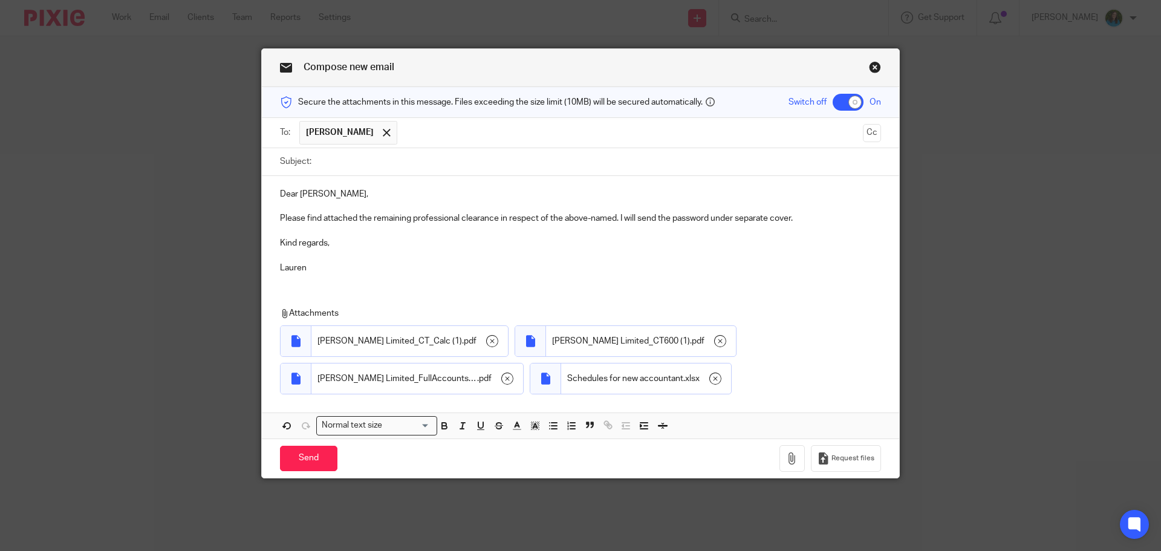
click at [332, 155] on input "Subject:" at bounding box center [599, 161] width 564 height 27
type input "Professional Clearance - [PERSON_NAME] Limited"
click at [418, 250] on p at bounding box center [580, 255] width 601 height 12
click at [287, 465] on input "Send" at bounding box center [308, 459] width 57 height 26
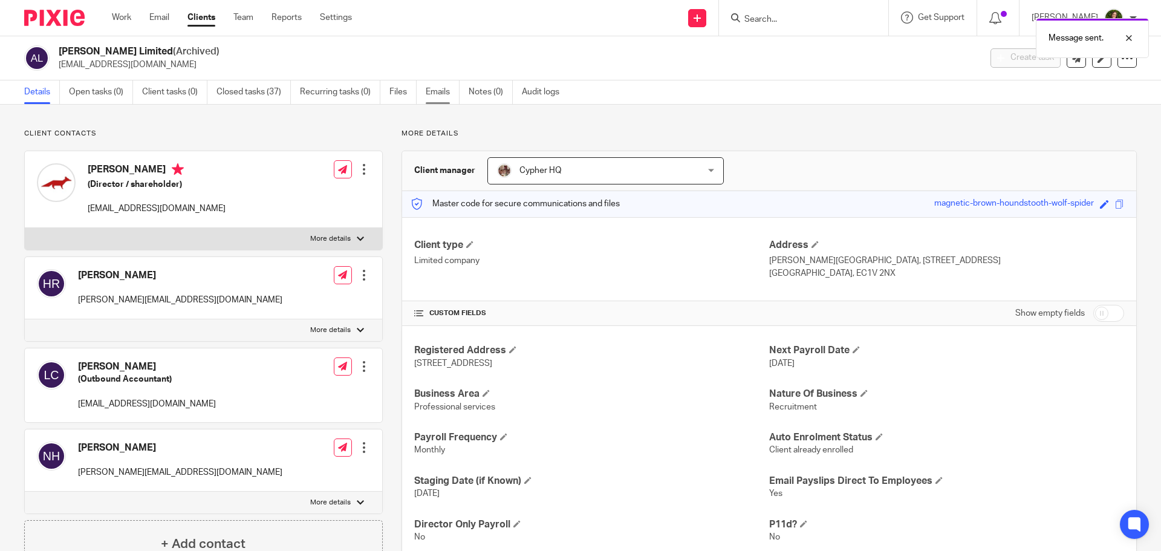
click at [439, 98] on link "Emails" at bounding box center [443, 92] width 34 height 24
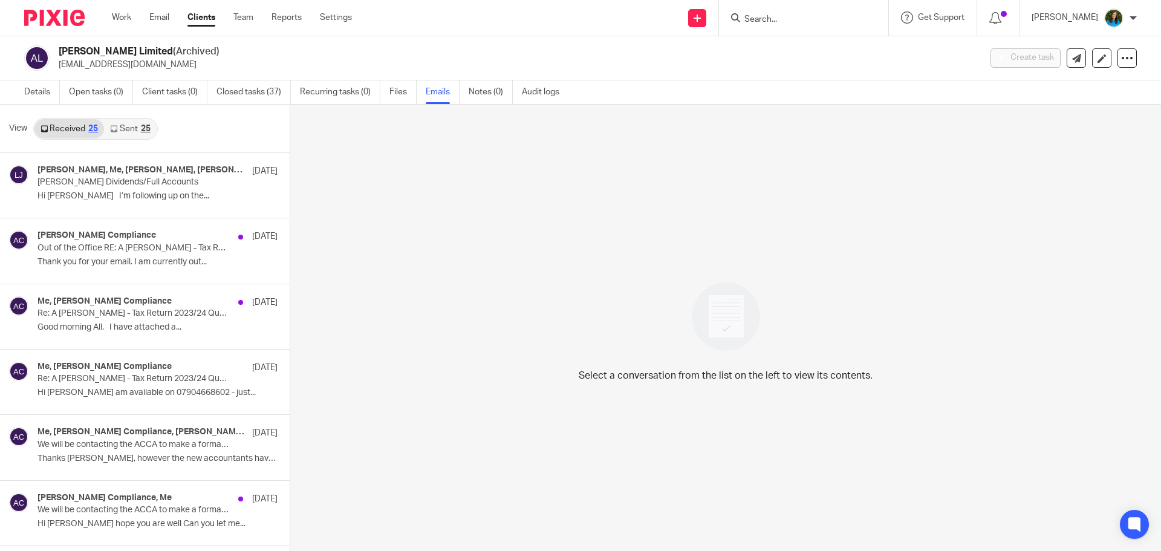
click at [132, 123] on link "Sent 25" at bounding box center [130, 128] width 52 height 19
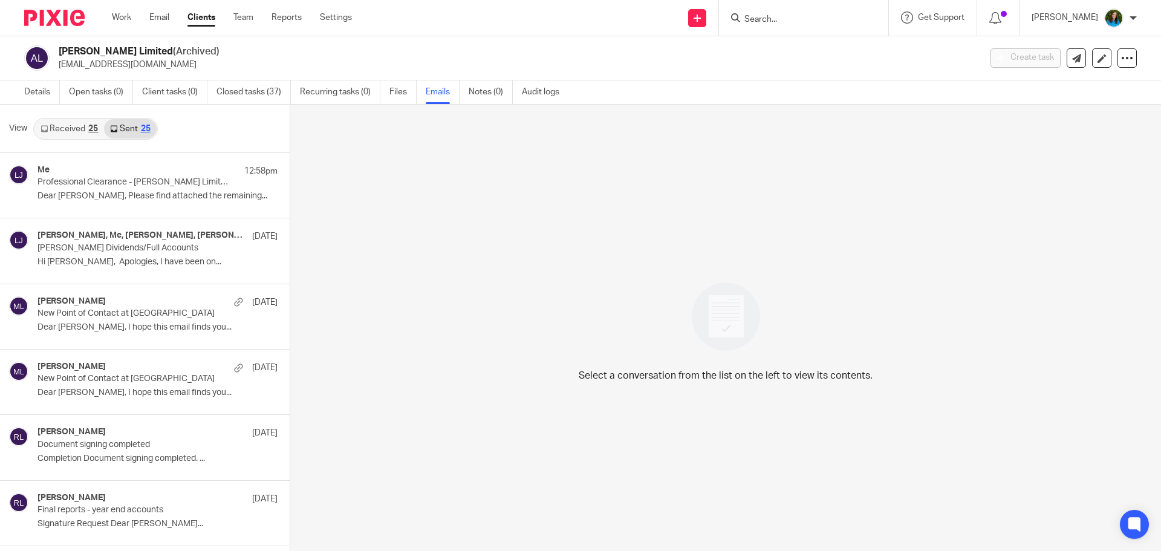
scroll to position [2, 0]
click at [92, 203] on div "Me 12:58pm Professional Clearance - AJ Fox Limited Dear Lee, Please find attach…" at bounding box center [139, 183] width 204 height 41
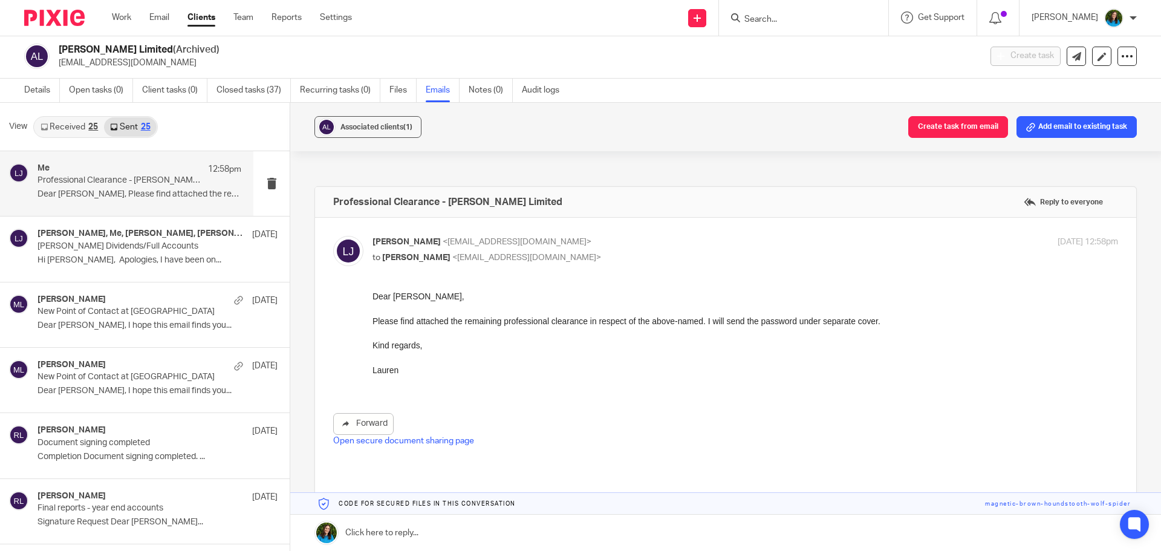
scroll to position [5, 0]
click at [711, 513] on link at bounding box center [725, 504] width 871 height 22
click at [792, 19] on input "Search" at bounding box center [797, 20] width 109 height 11
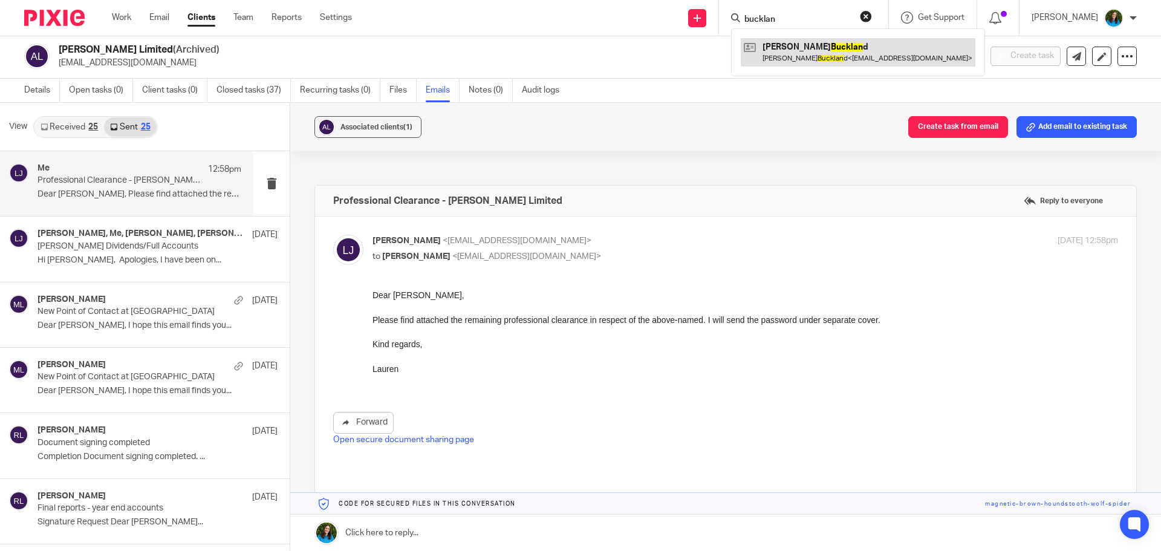
type input "bucklan"
click at [792, 50] on link at bounding box center [858, 52] width 235 height 28
click at [785, 57] on link at bounding box center [858, 52] width 235 height 28
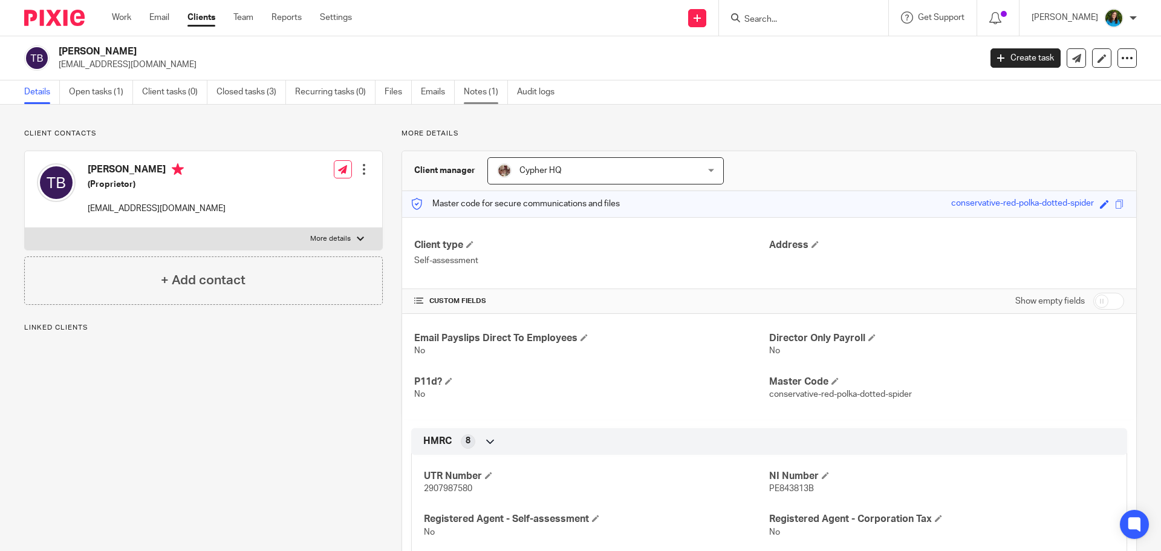
click at [481, 89] on link "Notes (1)" at bounding box center [486, 92] width 44 height 24
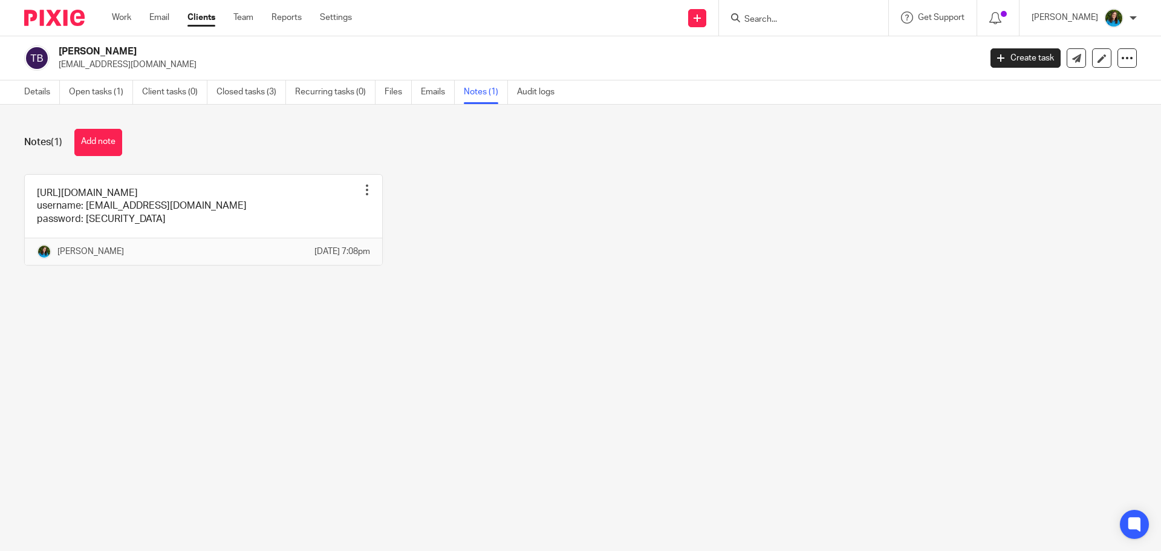
click at [314, 379] on main "[PERSON_NAME] [EMAIL_ADDRESS][DOMAIN_NAME] Create task Update from Companies Ho…" at bounding box center [580, 275] width 1161 height 551
click at [97, 93] on link "Open tasks (1)" at bounding box center [101, 92] width 64 height 24
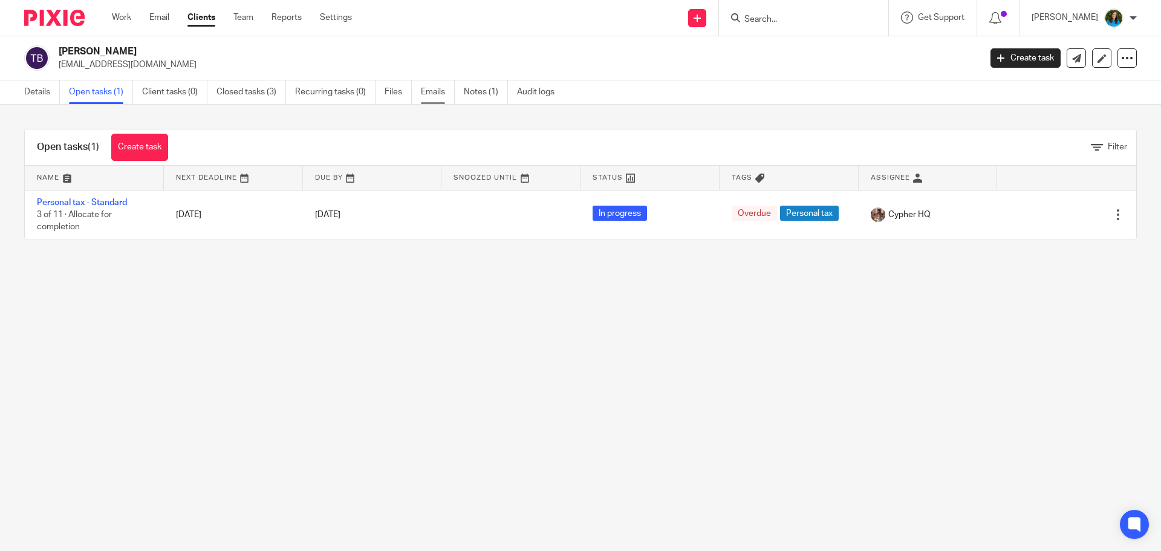
click at [440, 96] on link "Emails" at bounding box center [438, 92] width 34 height 24
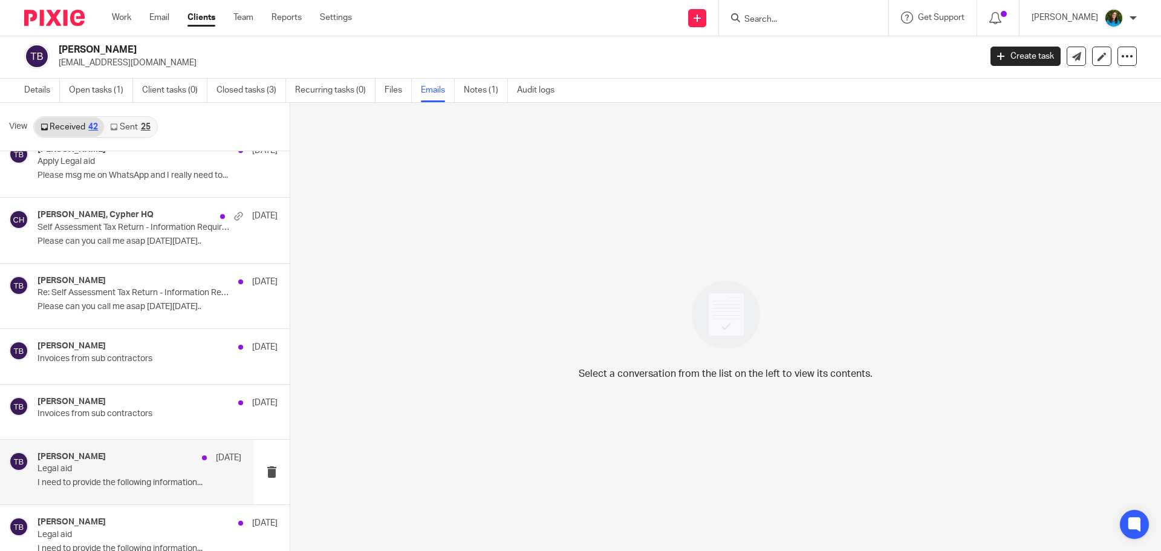
scroll to position [1791, 0]
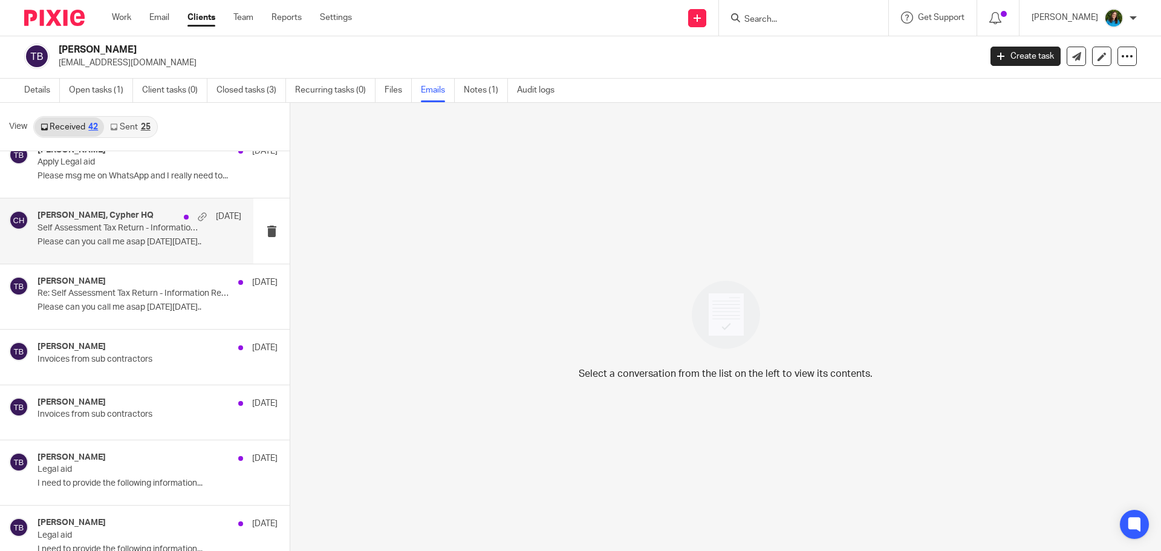
click at [109, 238] on p "Please can you call me asap [DATE][DATE].." at bounding box center [139, 242] width 204 height 10
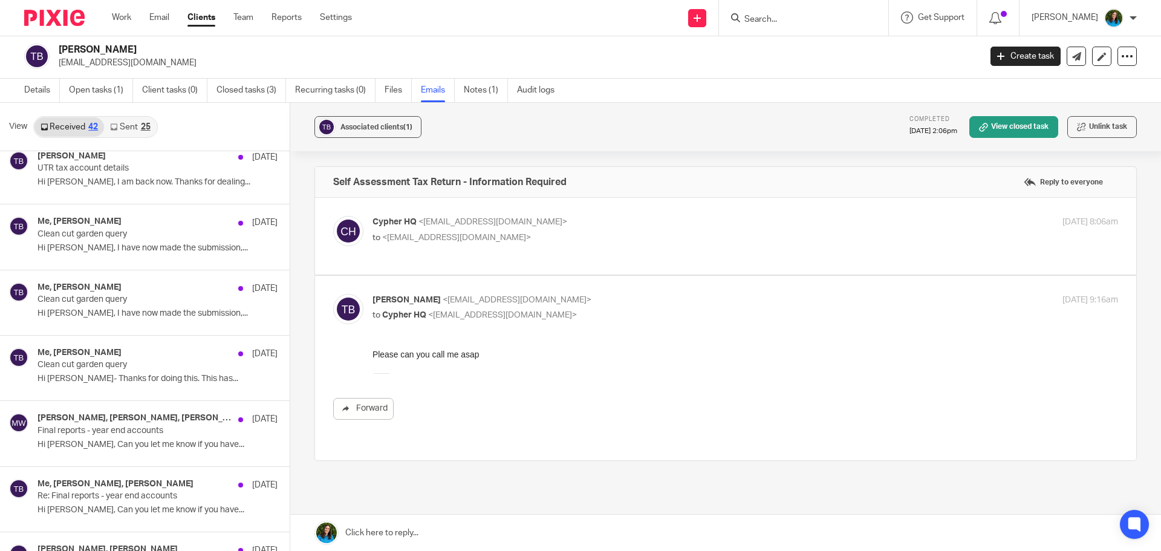
scroll to position [11, 0]
click at [102, 239] on p "Clean cut garden query" at bounding box center [133, 235] width 192 height 10
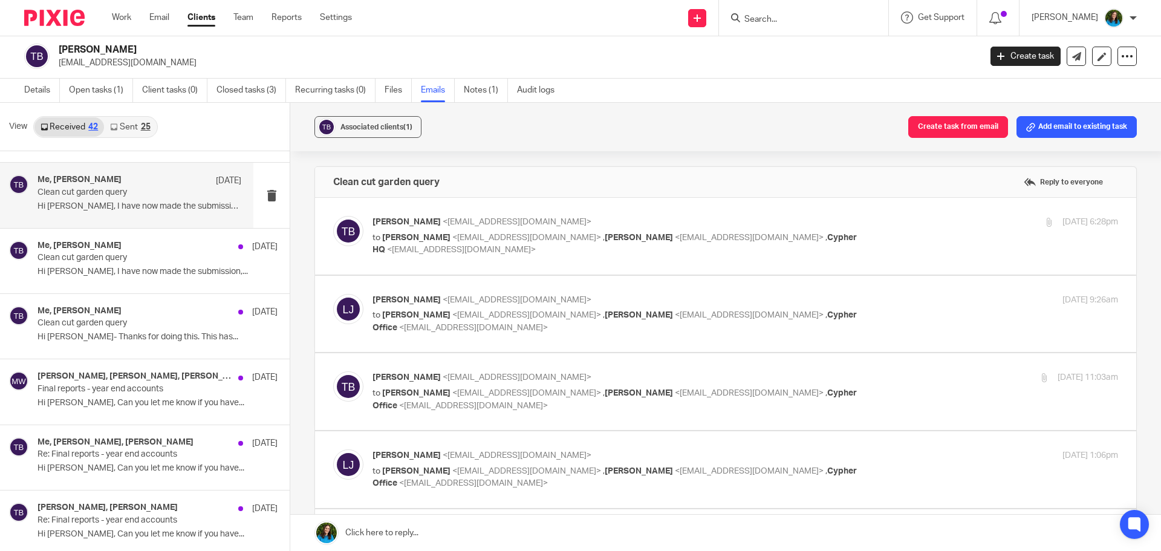
scroll to position [0, 0]
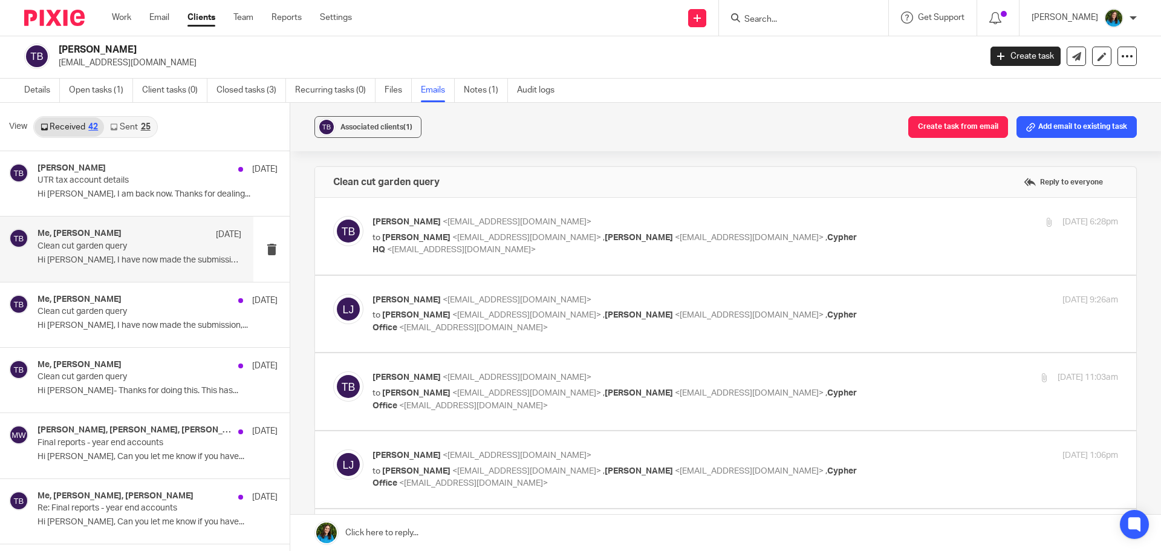
click at [114, 219] on div "Me, [PERSON_NAME] [DATE] Clean cut garden query Hi [PERSON_NAME], I have now ma…" at bounding box center [126, 248] width 253 height 65
click at [112, 208] on div "[PERSON_NAME] [DATE] UTR tax account details Hi [PERSON_NAME], I am back now. T…" at bounding box center [126, 183] width 253 height 65
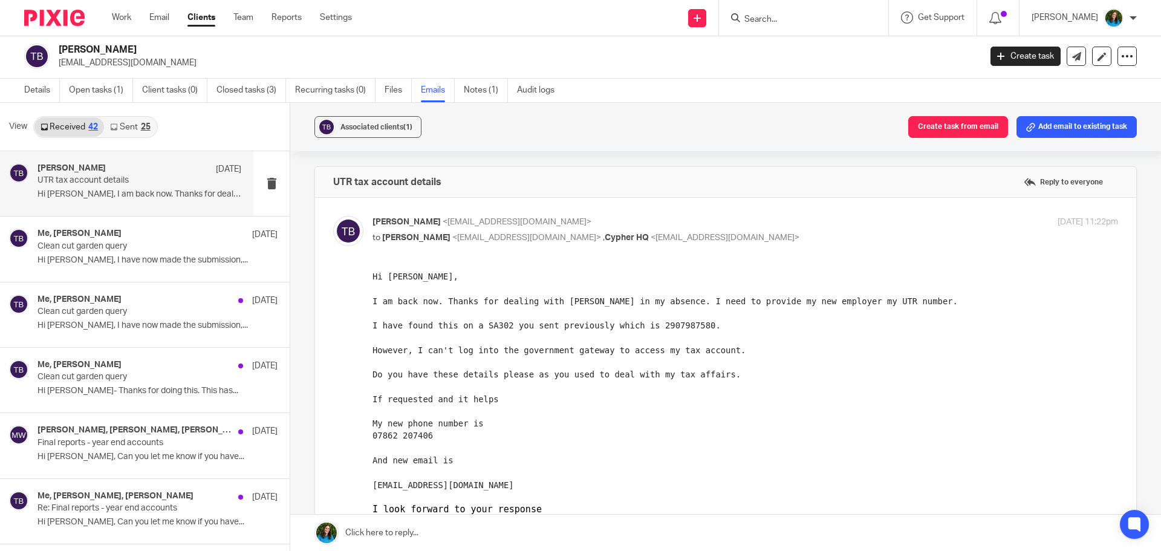
click at [132, 121] on link "Sent 25" at bounding box center [130, 126] width 52 height 19
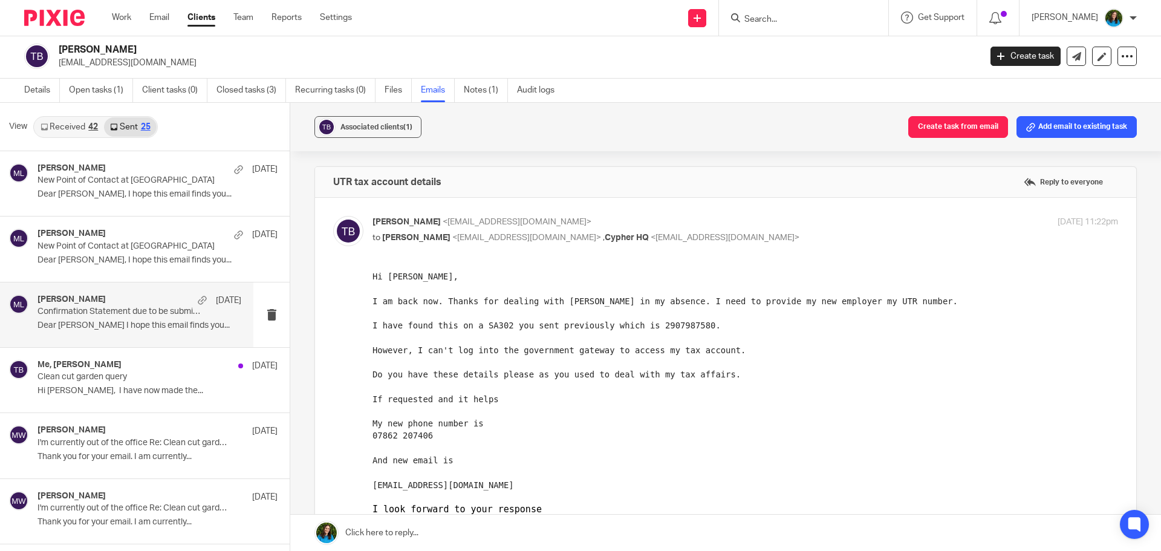
click at [82, 330] on p "Dear [PERSON_NAME] I hope this email finds you..." at bounding box center [139, 325] width 204 height 10
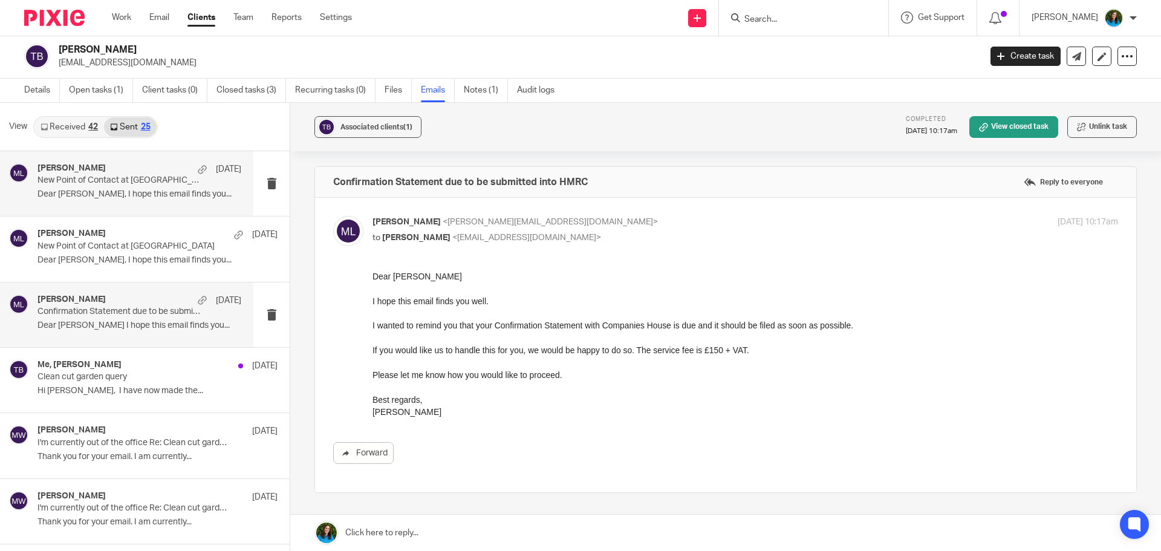
click at [112, 197] on p "Dear [PERSON_NAME], I hope this email finds you..." at bounding box center [139, 194] width 204 height 10
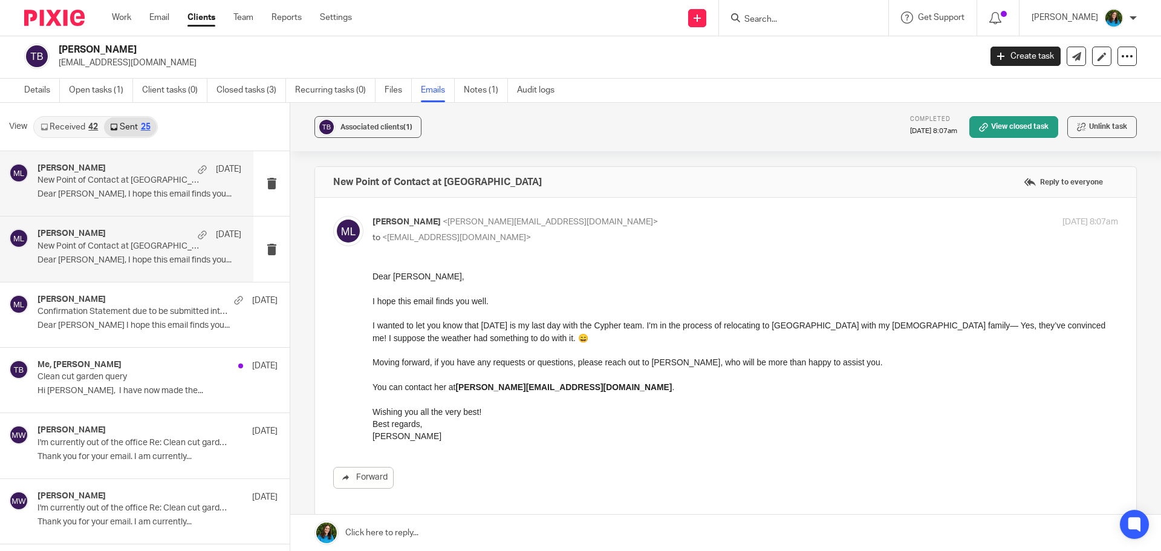
click at [104, 255] on p "Dear [PERSON_NAME], I hope this email finds you..." at bounding box center [139, 260] width 204 height 10
click at [126, 178] on p "New Point of Contact at [GEOGRAPHIC_DATA]" at bounding box center [118, 180] width 163 height 10
click at [106, 278] on div "[PERSON_NAME] [DATE] New Point of Contact at Cypher Dear [PERSON_NAME], I hope …" at bounding box center [126, 248] width 253 height 65
click at [106, 331] on p "Dear [PERSON_NAME] I hope this email finds you..." at bounding box center [139, 325] width 204 height 10
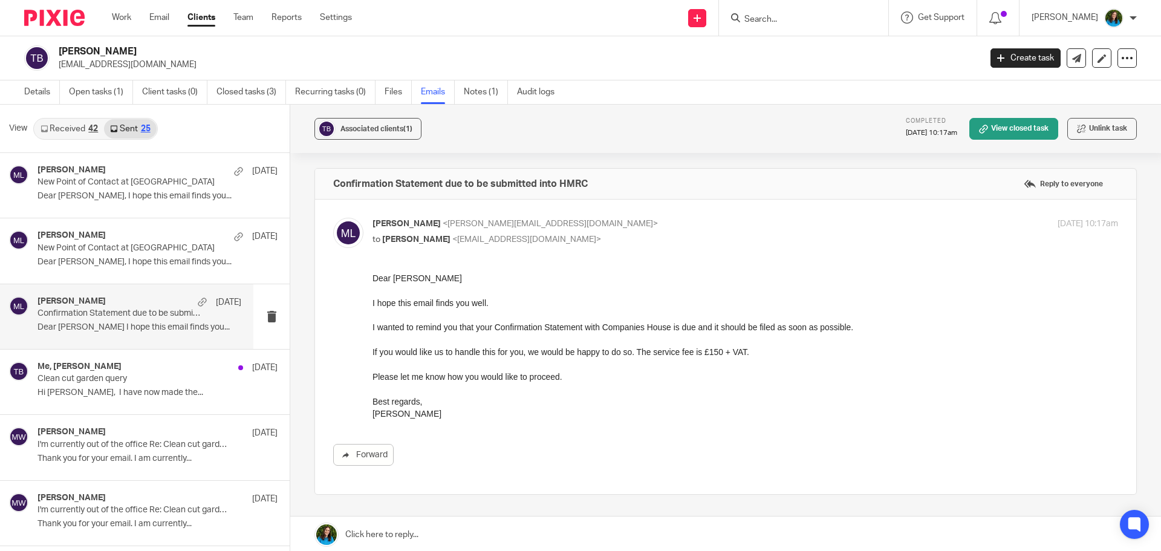
scroll to position [1, 0]
click at [102, 402] on div "Me, [PERSON_NAME] [DATE] Clean cut garden query Hi [PERSON_NAME], I have now ma…" at bounding box center [126, 381] width 253 height 65
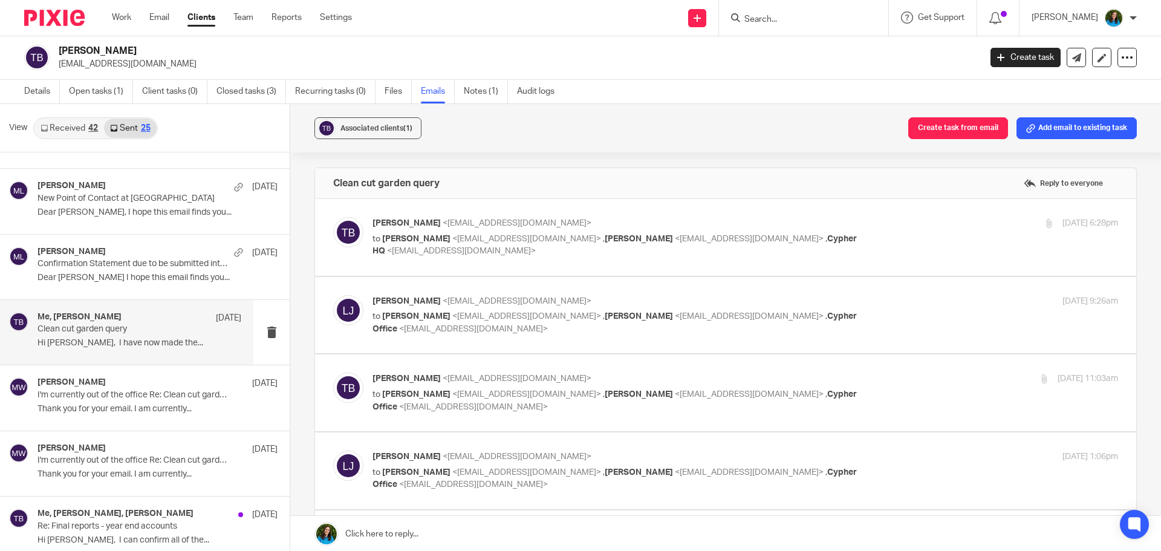
scroll to position [50, 0]
click at [97, 479] on div "[PERSON_NAME] [DATE] I'm currently out of the office Re: Clean cut garden query…" at bounding box center [139, 463] width 204 height 41
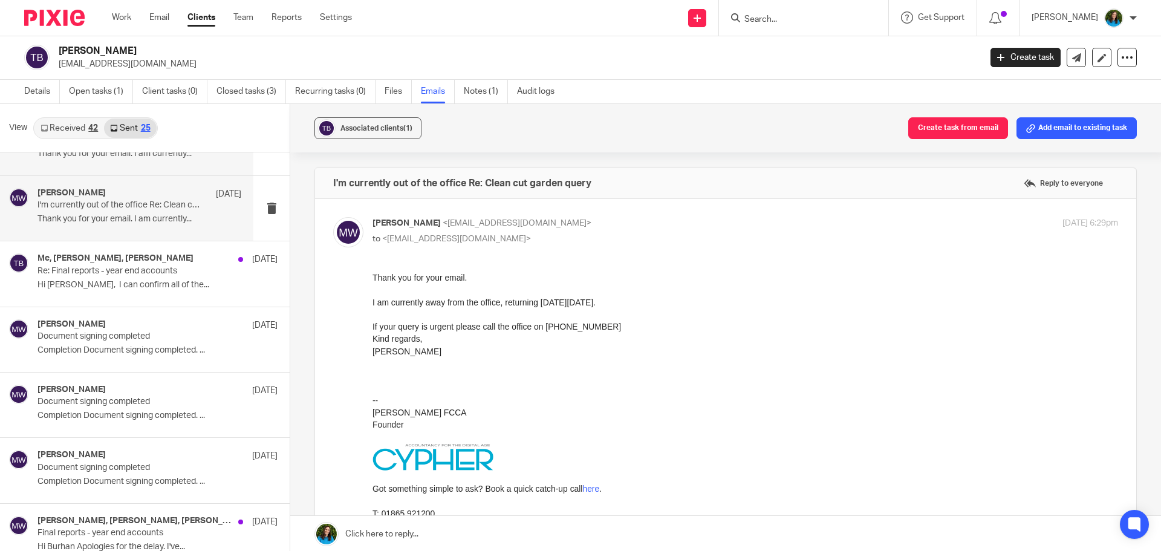
scroll to position [0, 0]
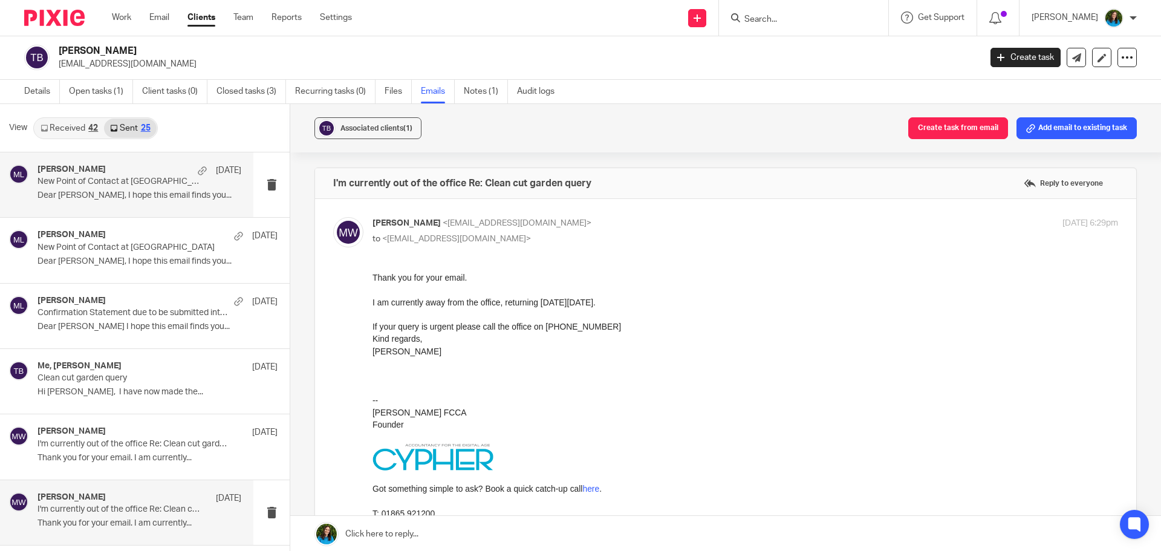
click at [76, 210] on div "[PERSON_NAME] [DATE] New Point of Contact at Cypher Dear [PERSON_NAME], I hope …" at bounding box center [126, 184] width 253 height 65
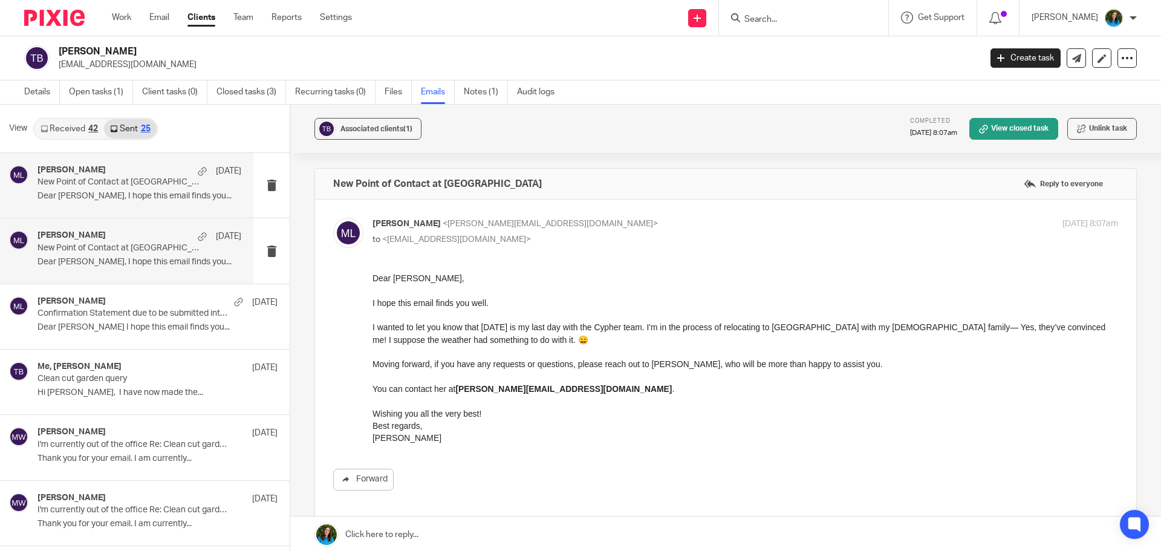
click at [144, 259] on p "Dear [PERSON_NAME], I hope this email finds you..." at bounding box center [139, 262] width 204 height 10
click at [148, 189] on div "[PERSON_NAME] [DATE] New Point of Contact at Cypher Dear [PERSON_NAME], I hope …" at bounding box center [139, 185] width 204 height 41
